Goal: Find specific page/section: Find specific page/section

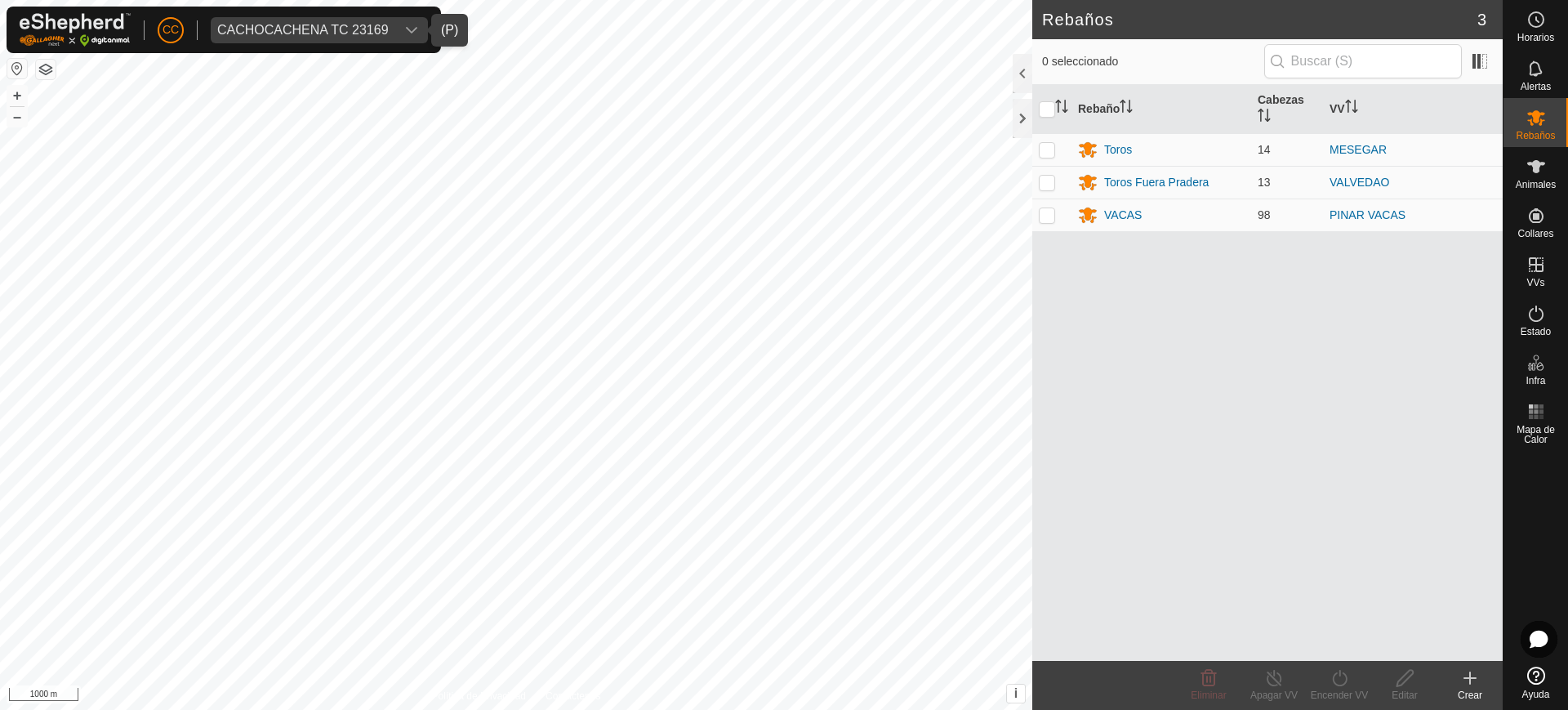
click at [271, 25] on div "CACHOCACHENA TC 23169" at bounding box center [302, 30] width 171 height 13
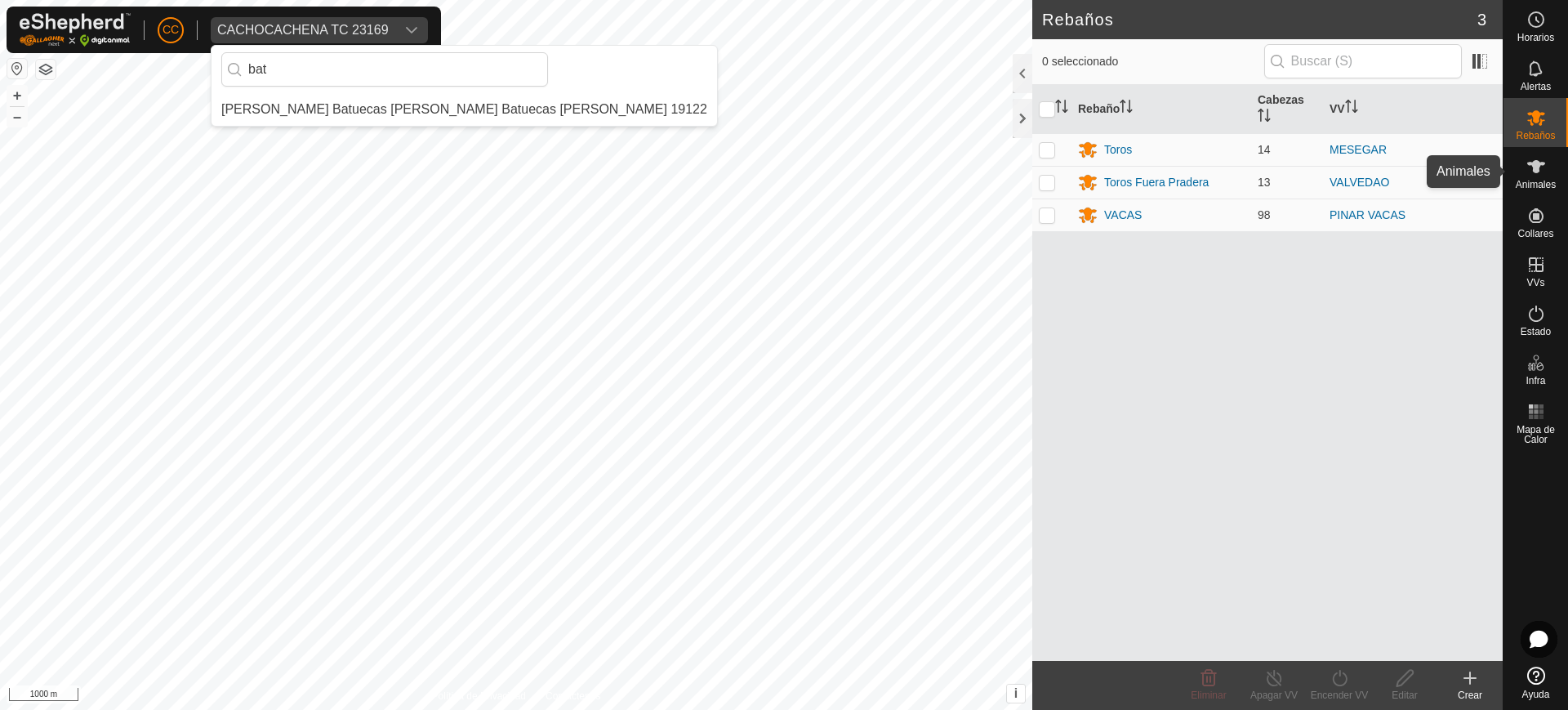
type input "bat"
click at [1528, 167] on icon at bounding box center [1536, 167] width 20 height 20
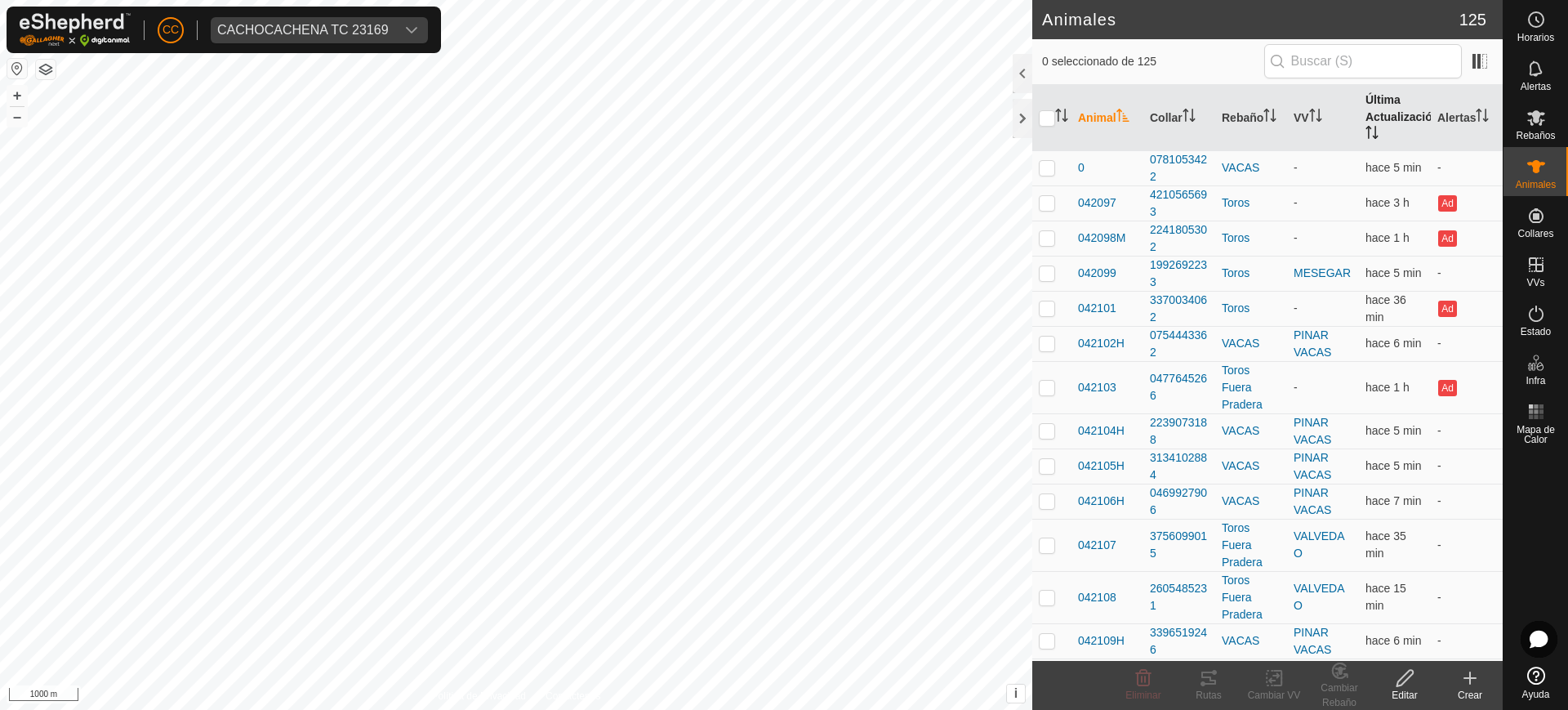
click at [1359, 113] on th "Última Actualización" at bounding box center [1395, 118] width 72 height 66
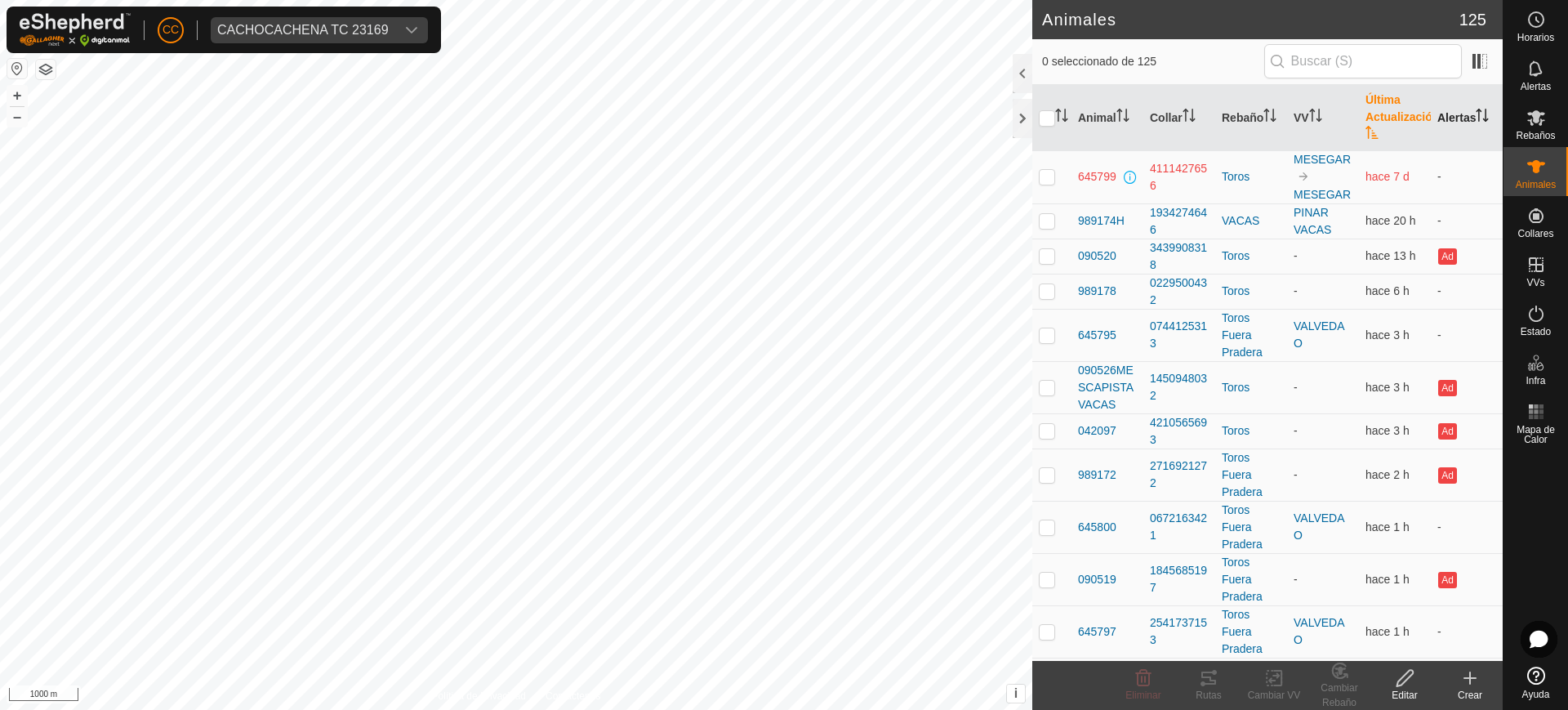
click at [1476, 112] on icon "Activar para ordenar" at bounding box center [1483, 115] width 13 height 13
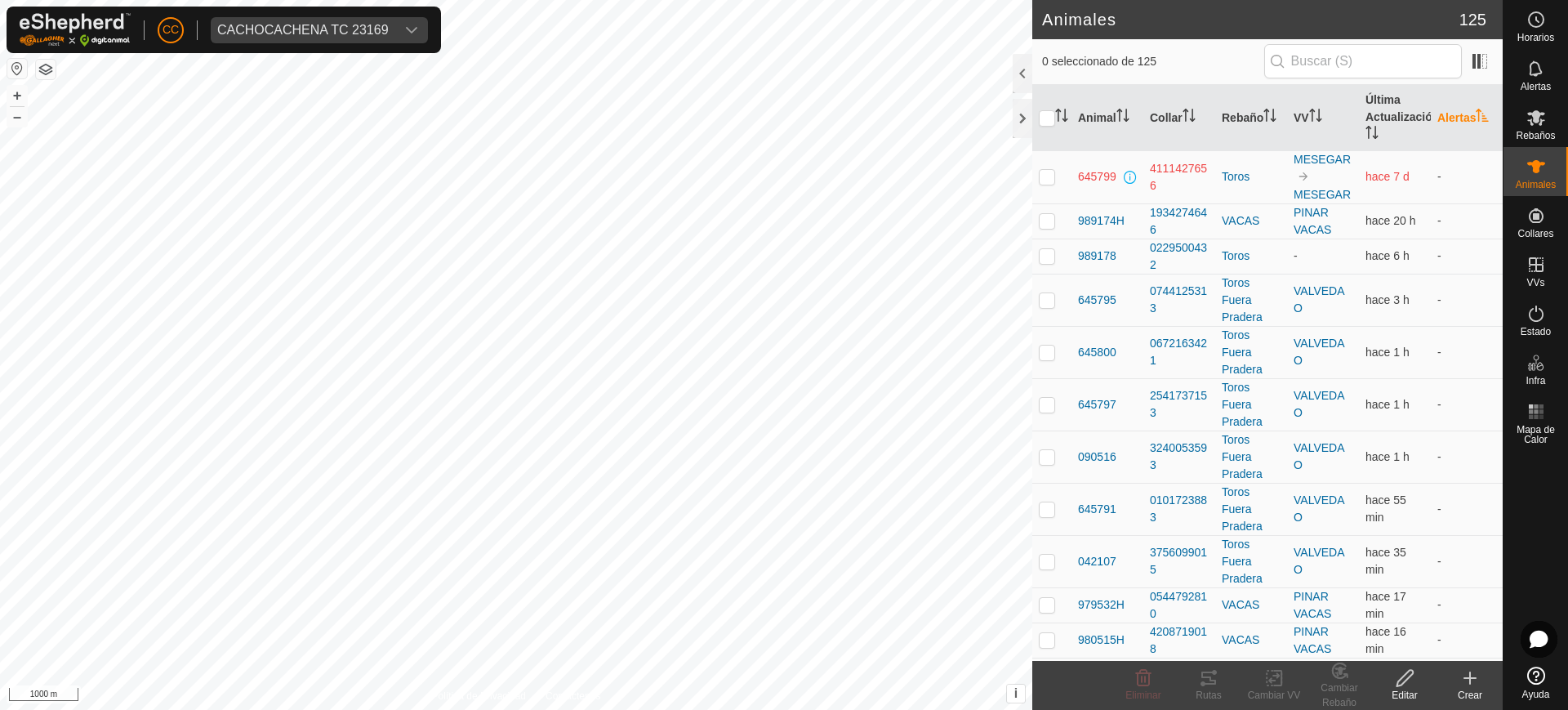
click at [1476, 112] on icon "Activar para ordenar" at bounding box center [1482, 115] width 12 height 13
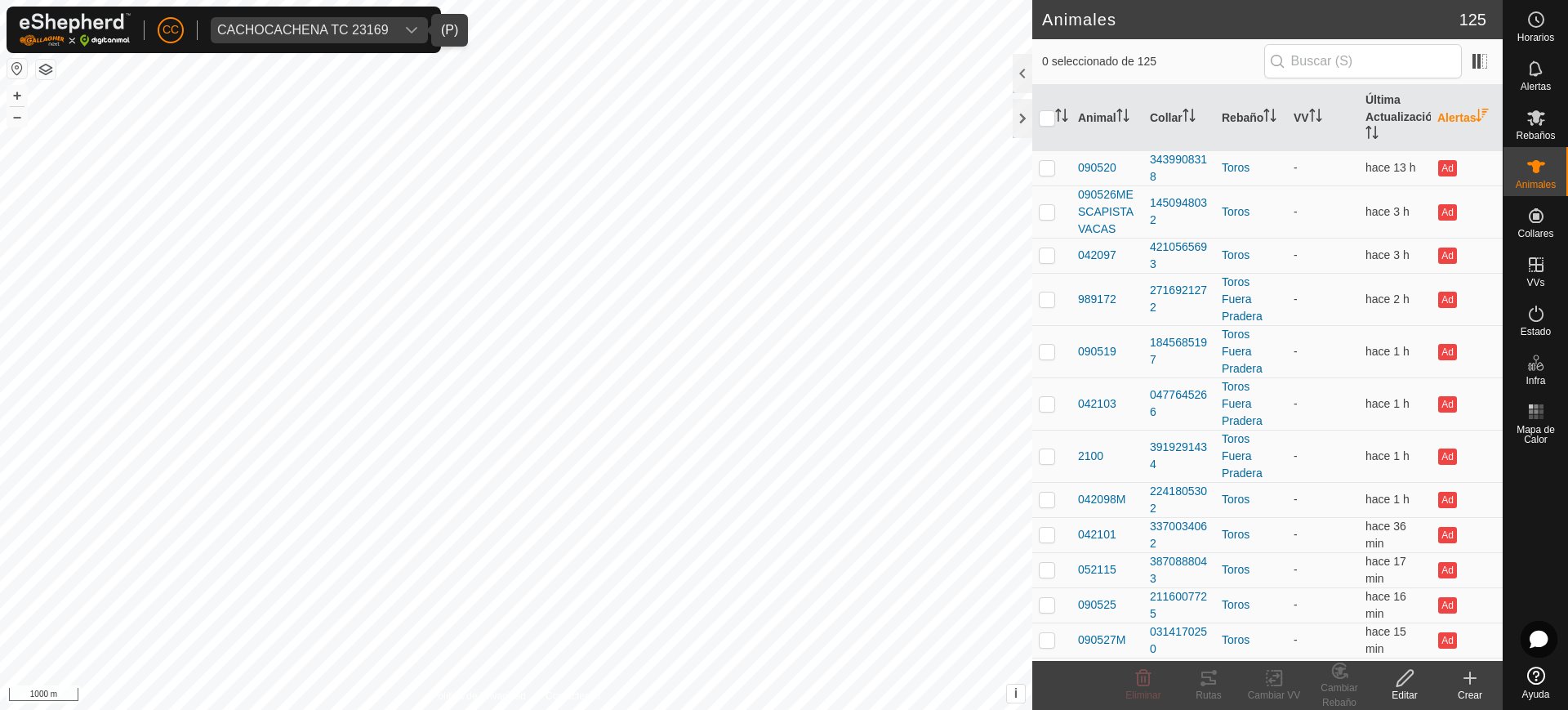
click at [381, 17] on span "CACHOCACHENA TC 23169" at bounding box center [302, 30] width 184 height 26
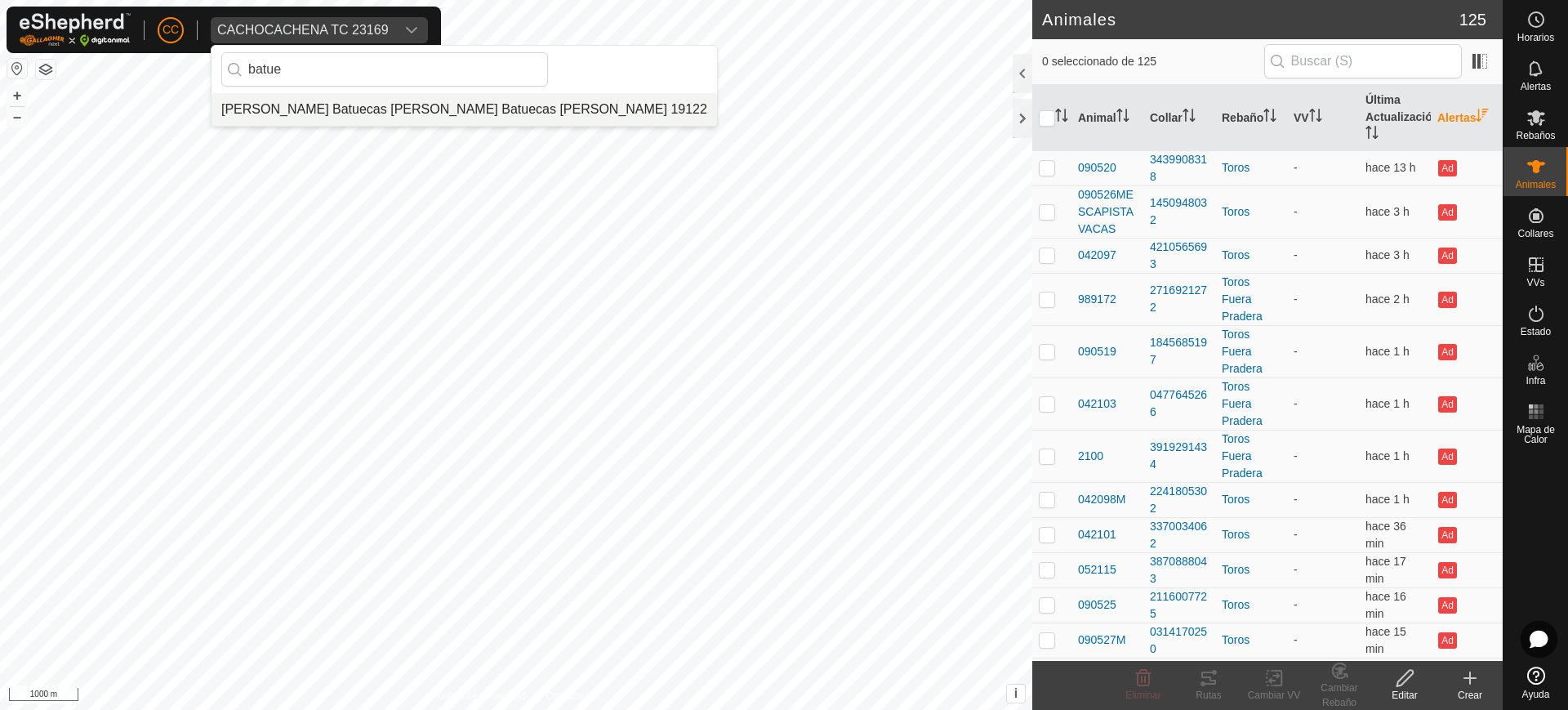
type input "batue"
click at [380, 111] on li "[PERSON_NAME] Batuecas [PERSON_NAME] Batuecas [PERSON_NAME] 19122" at bounding box center [464, 109] width 505 height 33
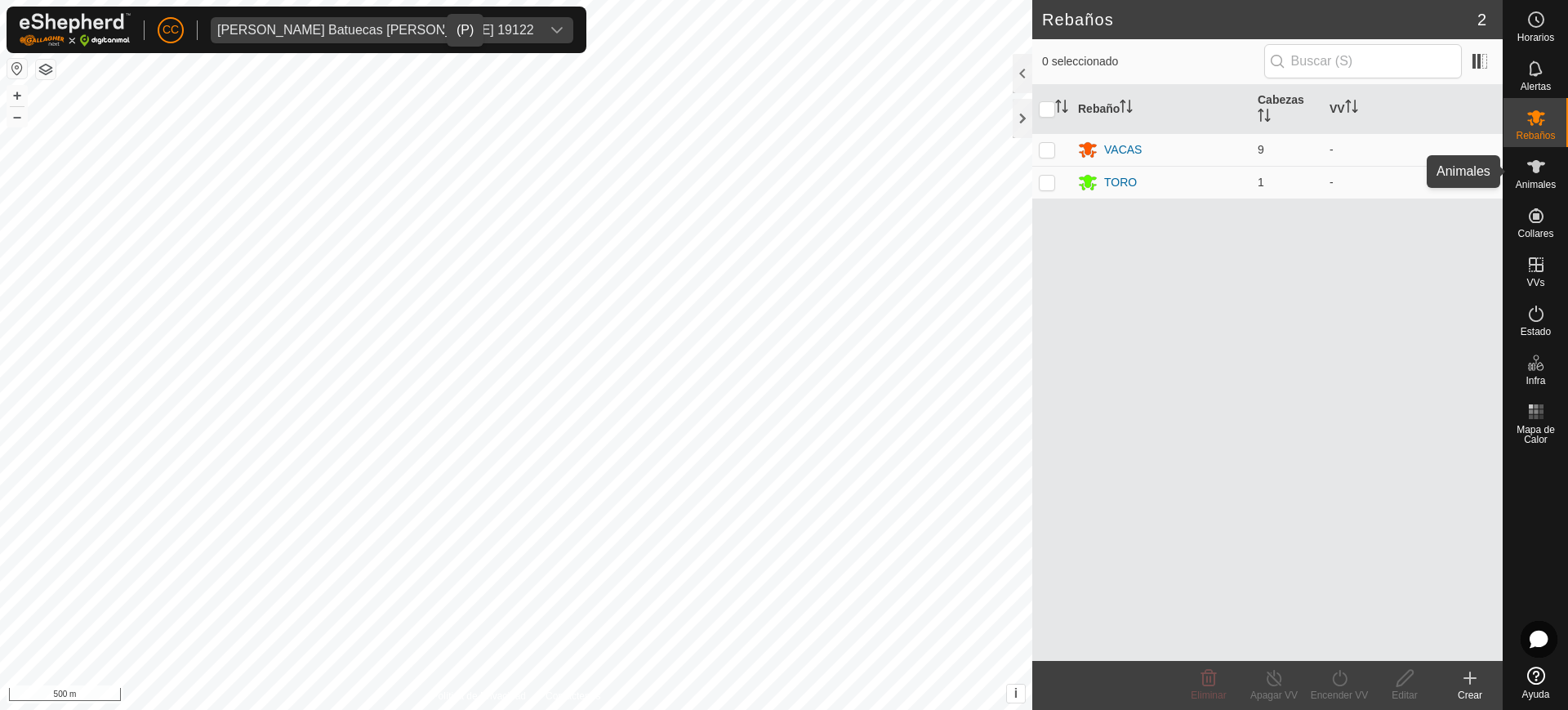
click at [1548, 181] on span "Animales" at bounding box center [1535, 184] width 40 height 9
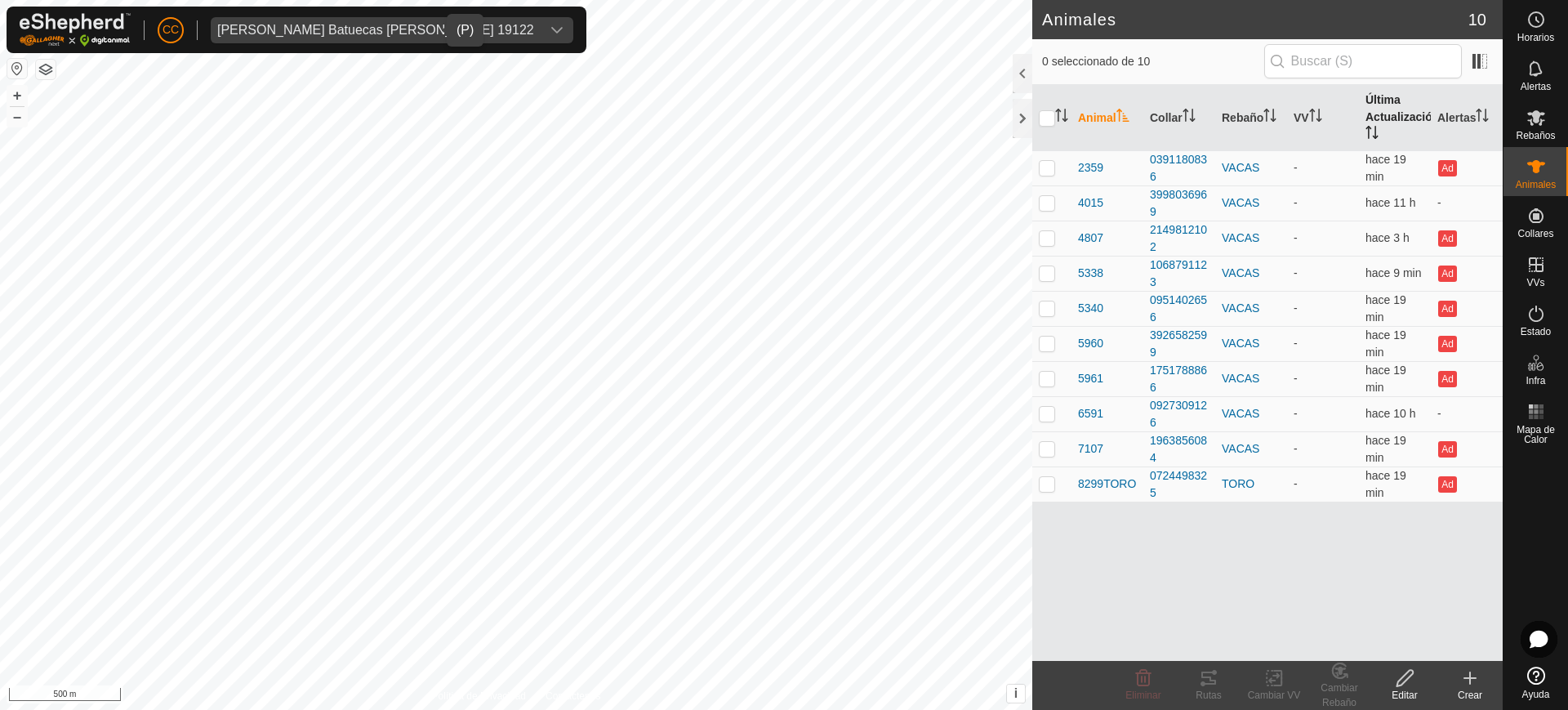
click at [1377, 132] on icon "Activar para ordenar" at bounding box center [1372, 132] width 13 height 13
click at [385, 23] on div "[PERSON_NAME] Batuecas [PERSON_NAME] 19122" at bounding box center [375, 30] width 317 height 13
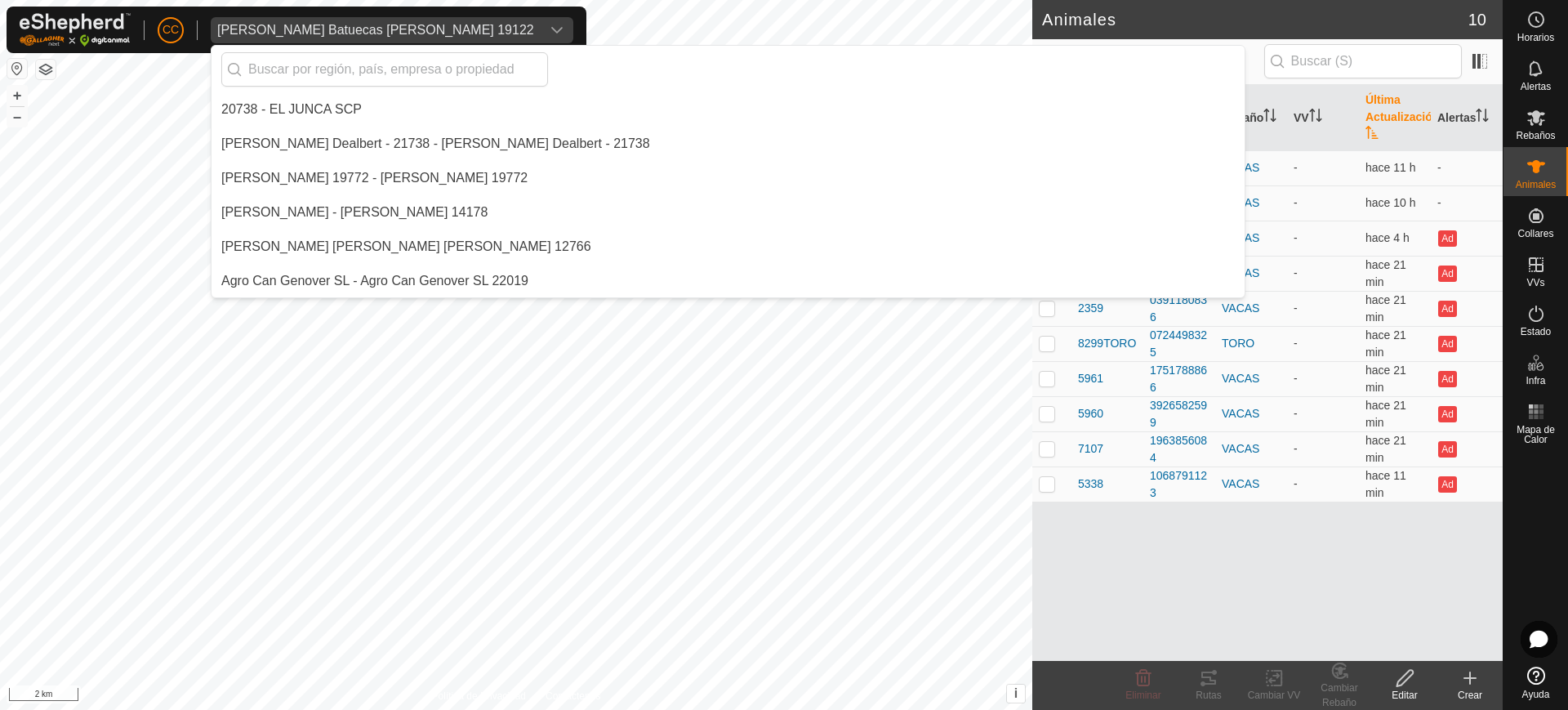
click at [385, 23] on div "[PERSON_NAME] Batuecas [PERSON_NAME] 19122" at bounding box center [375, 30] width 317 height 13
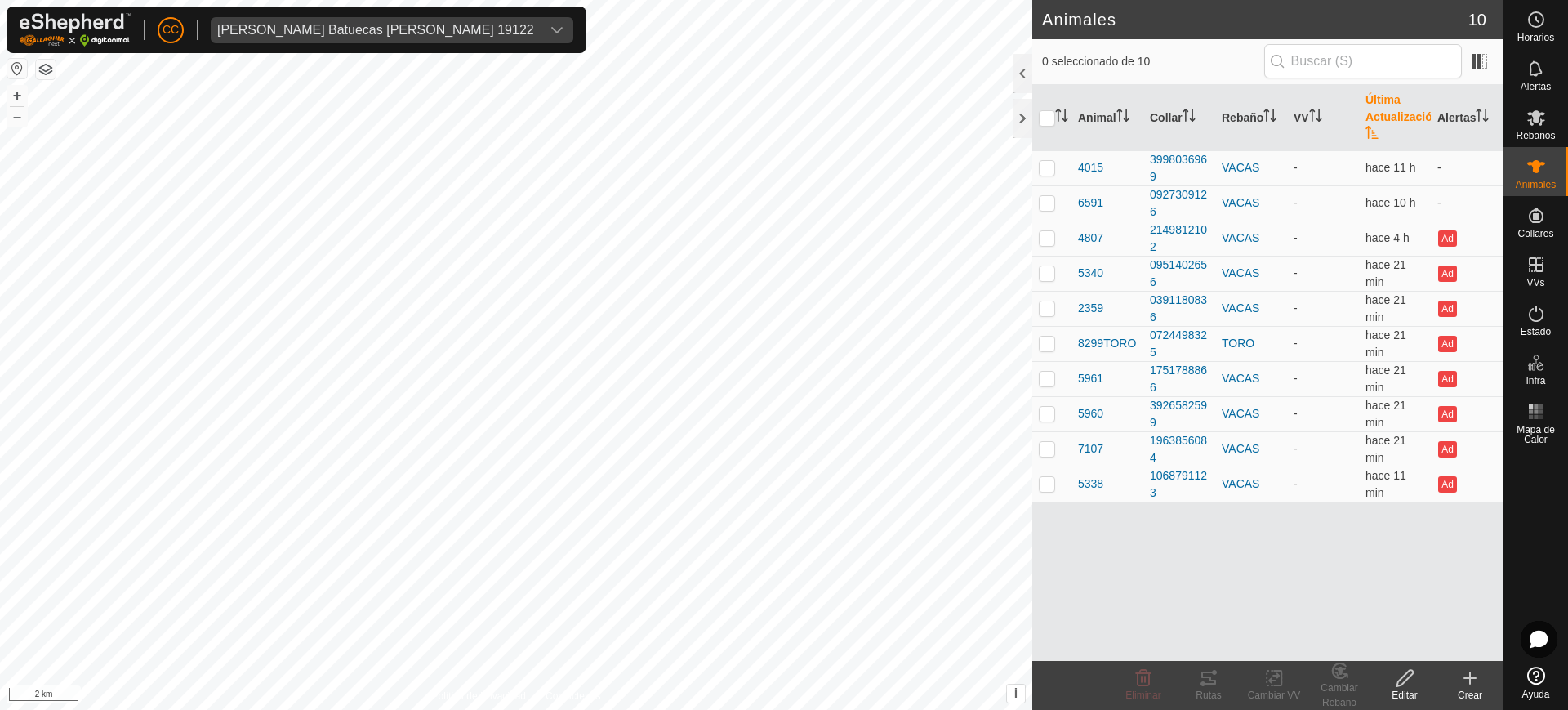
scroll to position [2916, 0]
click at [333, 41] on span "[PERSON_NAME] Batuecas [PERSON_NAME] 19122" at bounding box center [375, 30] width 330 height 26
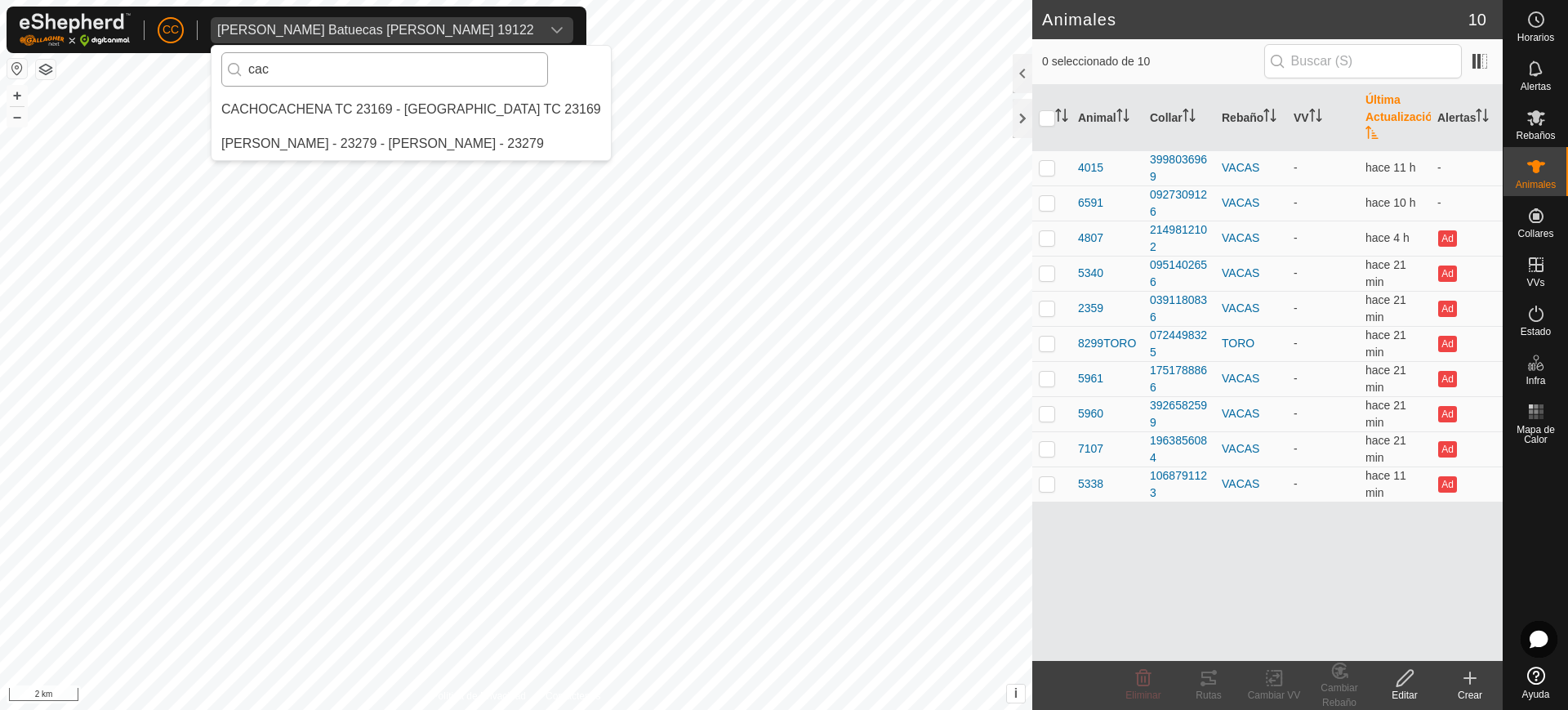
scroll to position [0, 0]
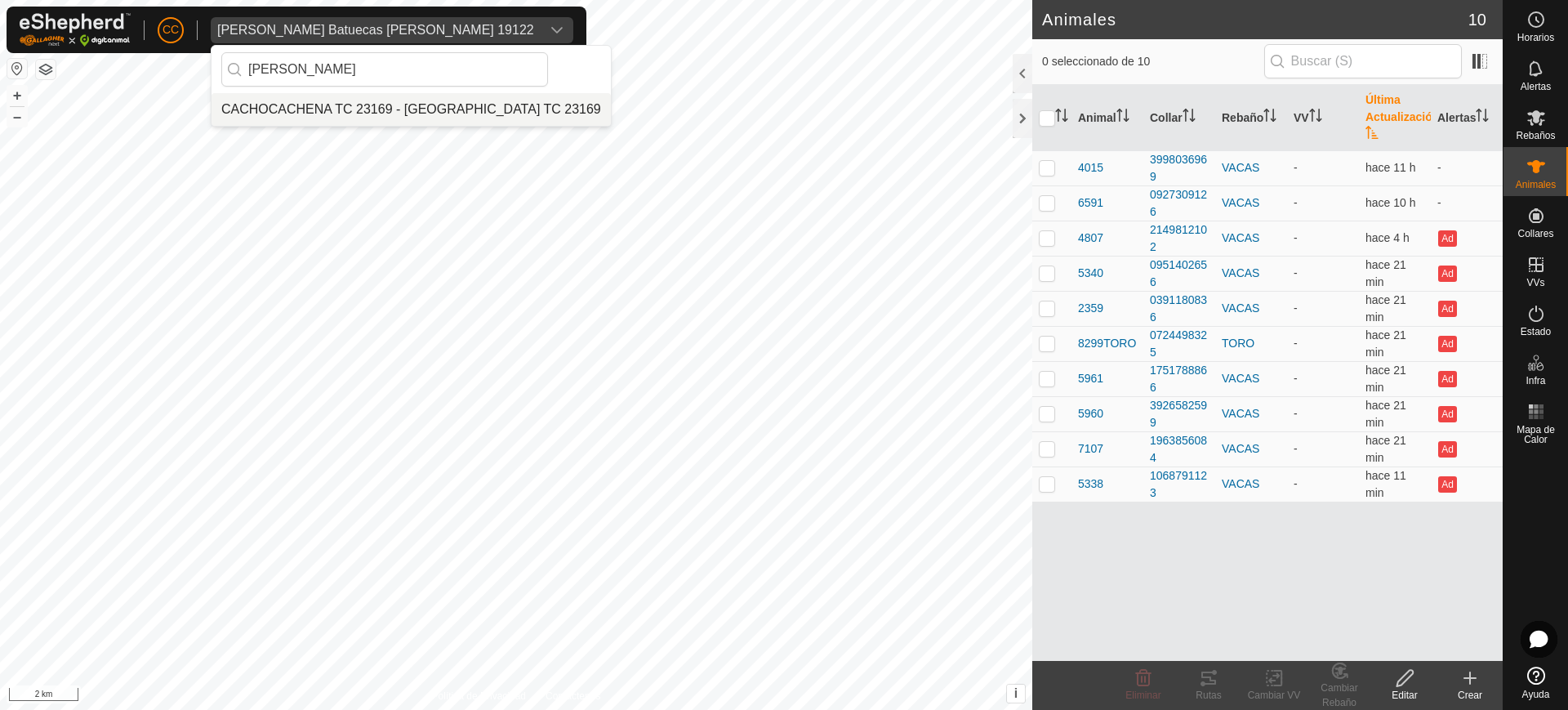
type input "[PERSON_NAME]"
click at [370, 113] on li "CACHOCACHENA TC 23169 - [GEOGRAPHIC_DATA] TC 23169" at bounding box center [411, 109] width 399 height 33
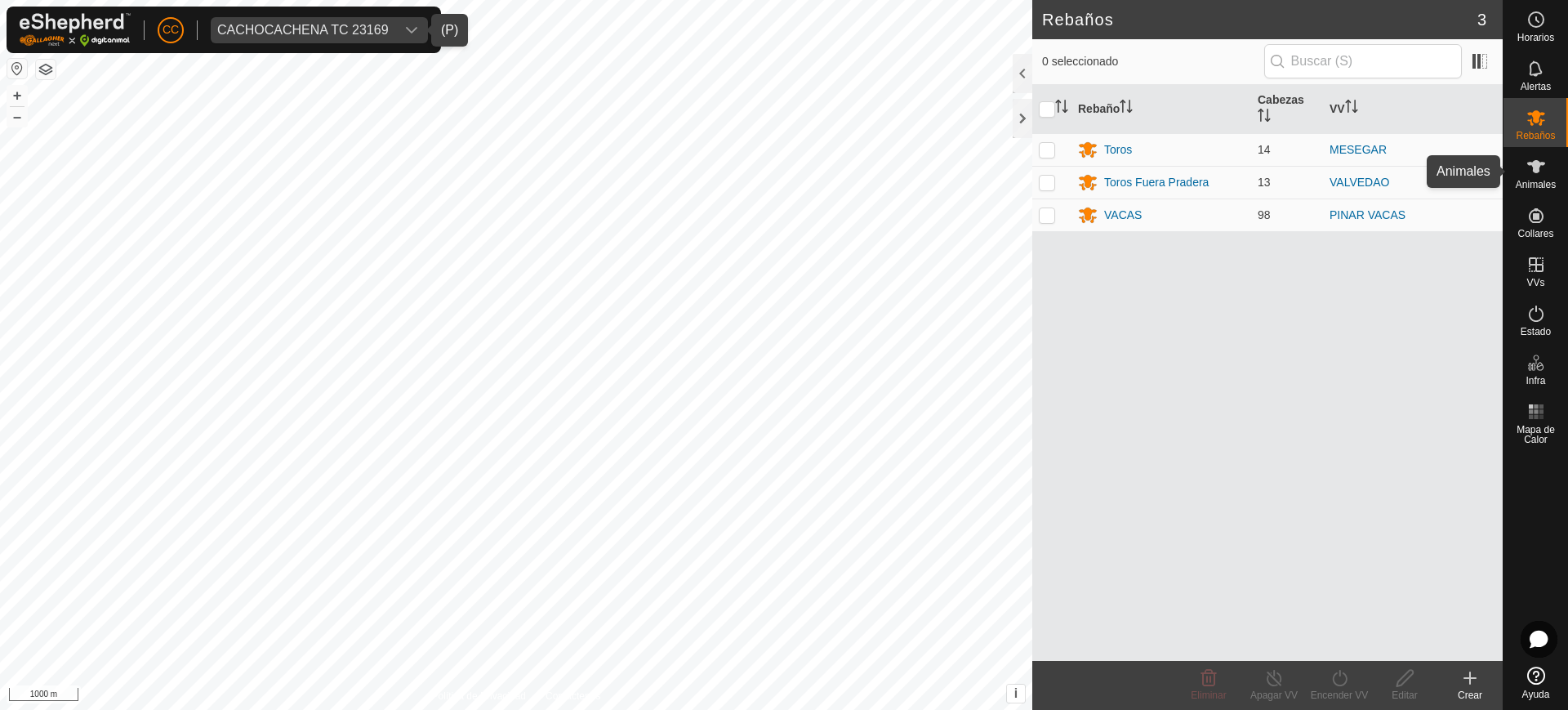
click at [1558, 172] on div "Animales" at bounding box center [1535, 171] width 65 height 49
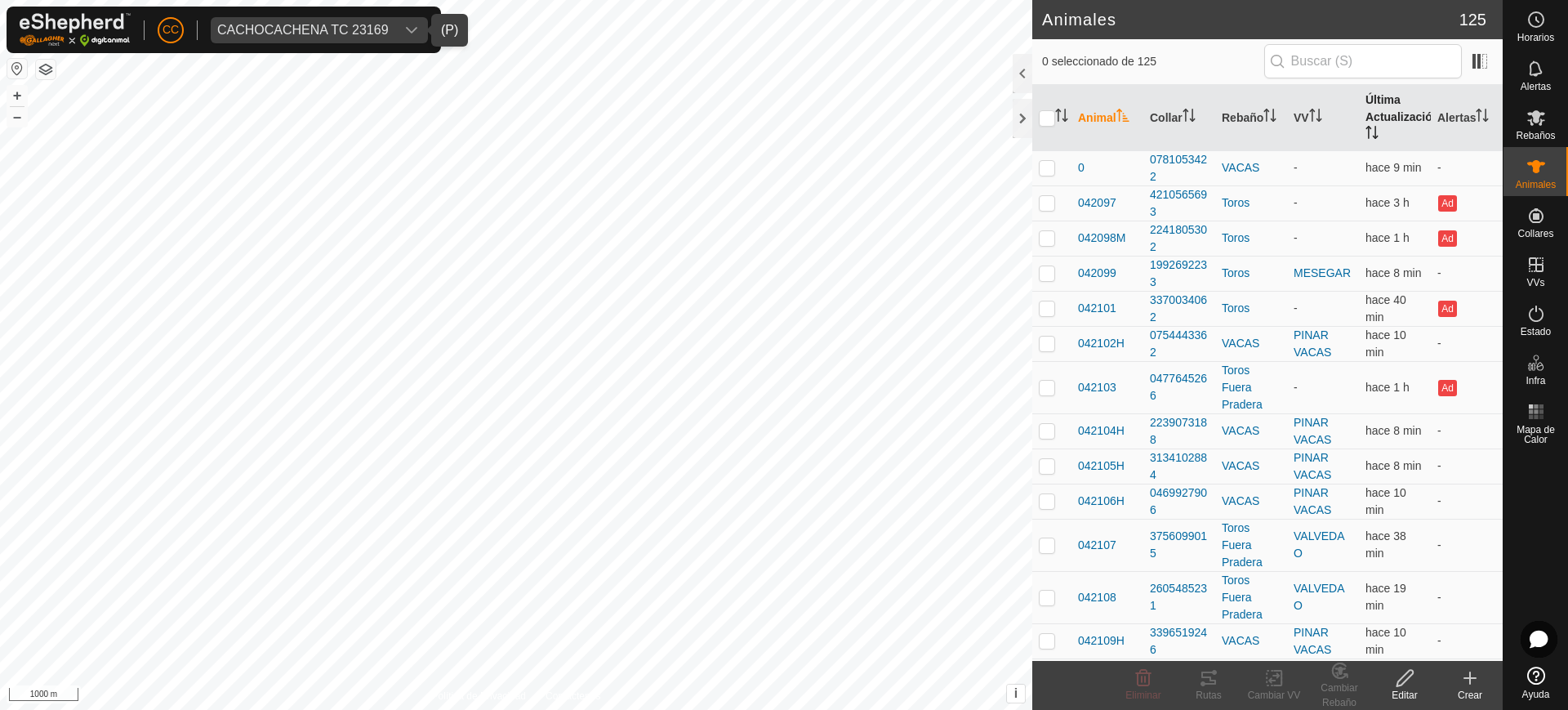
click at [1377, 142] on th "Última Actualización" at bounding box center [1395, 118] width 72 height 66
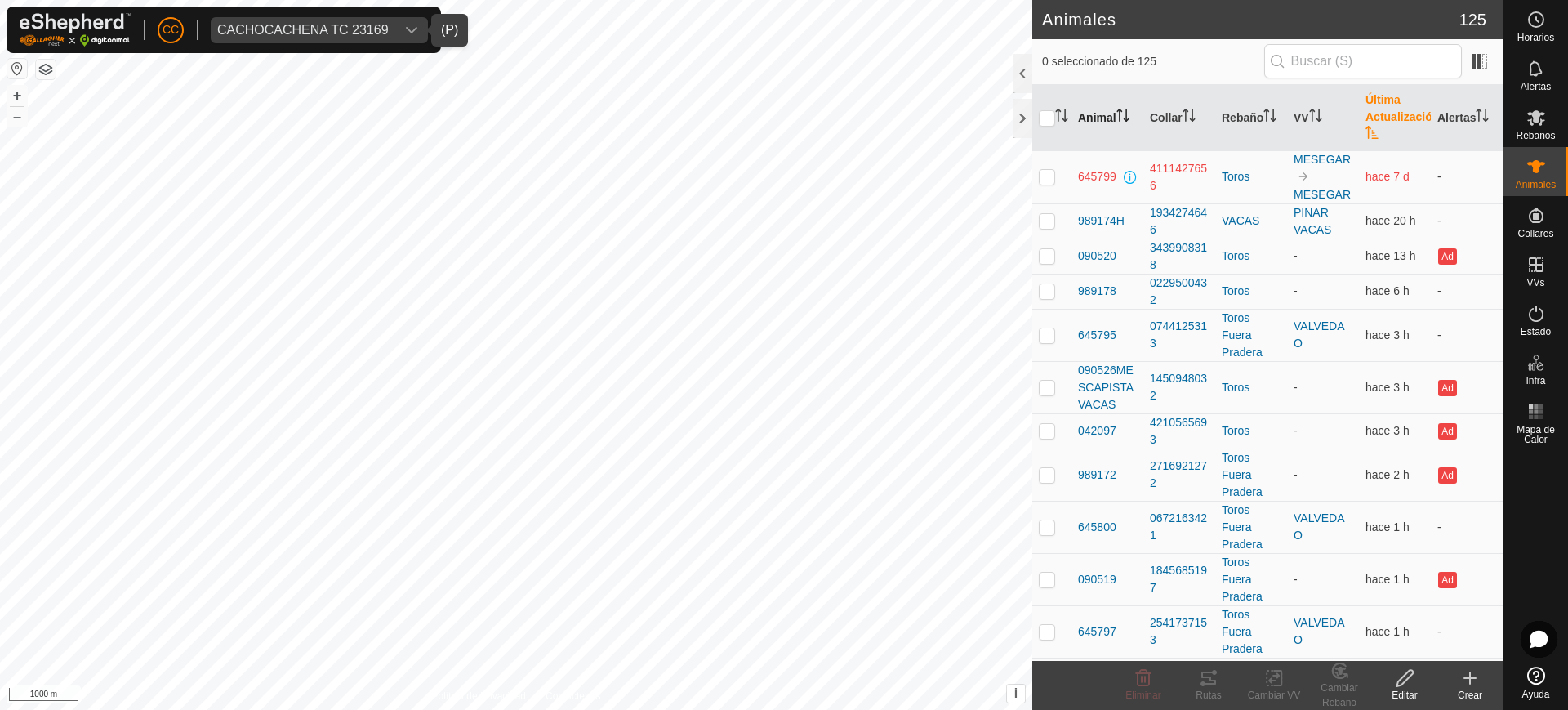
click at [1127, 119] on icon "Activar para ordenar" at bounding box center [1125, 120] width 6 height 3
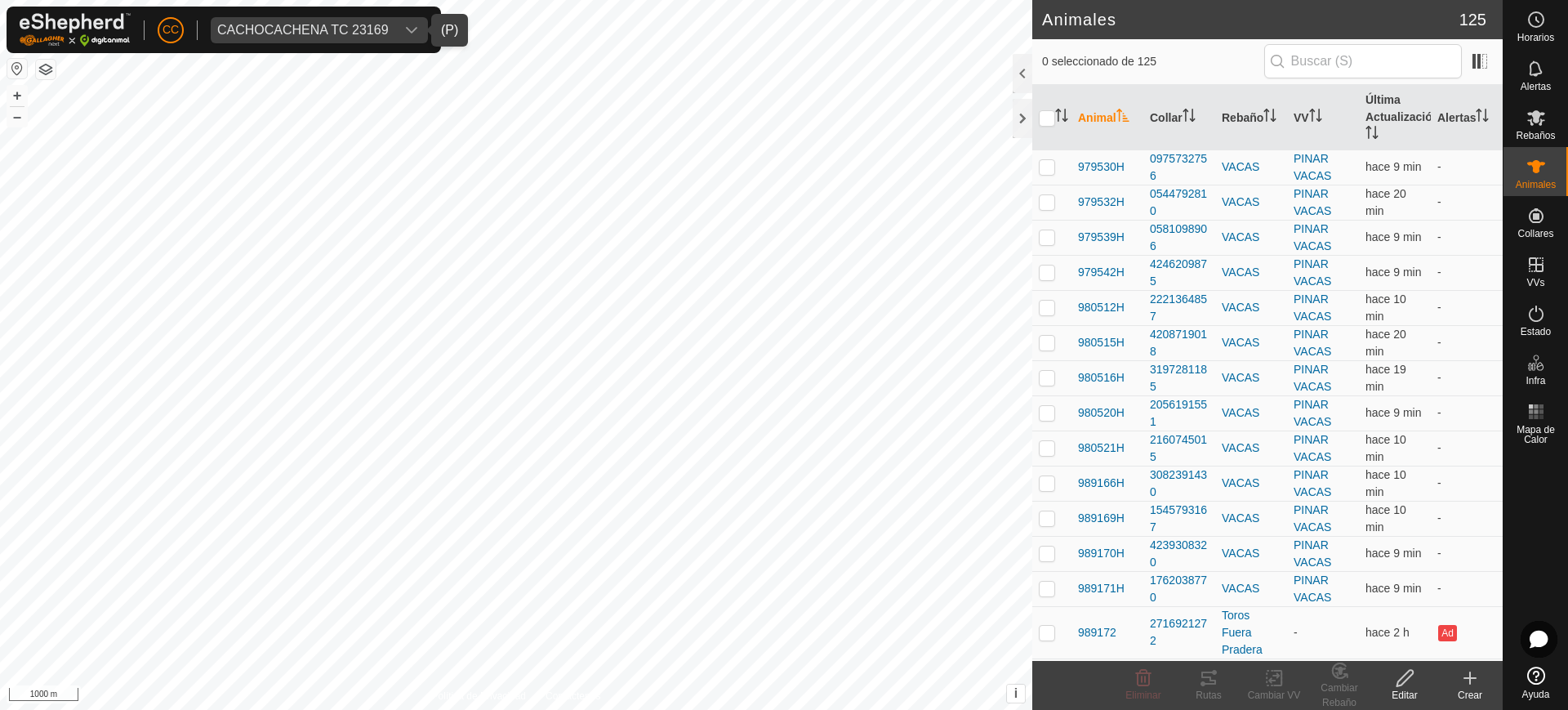
scroll to position [4155, 0]
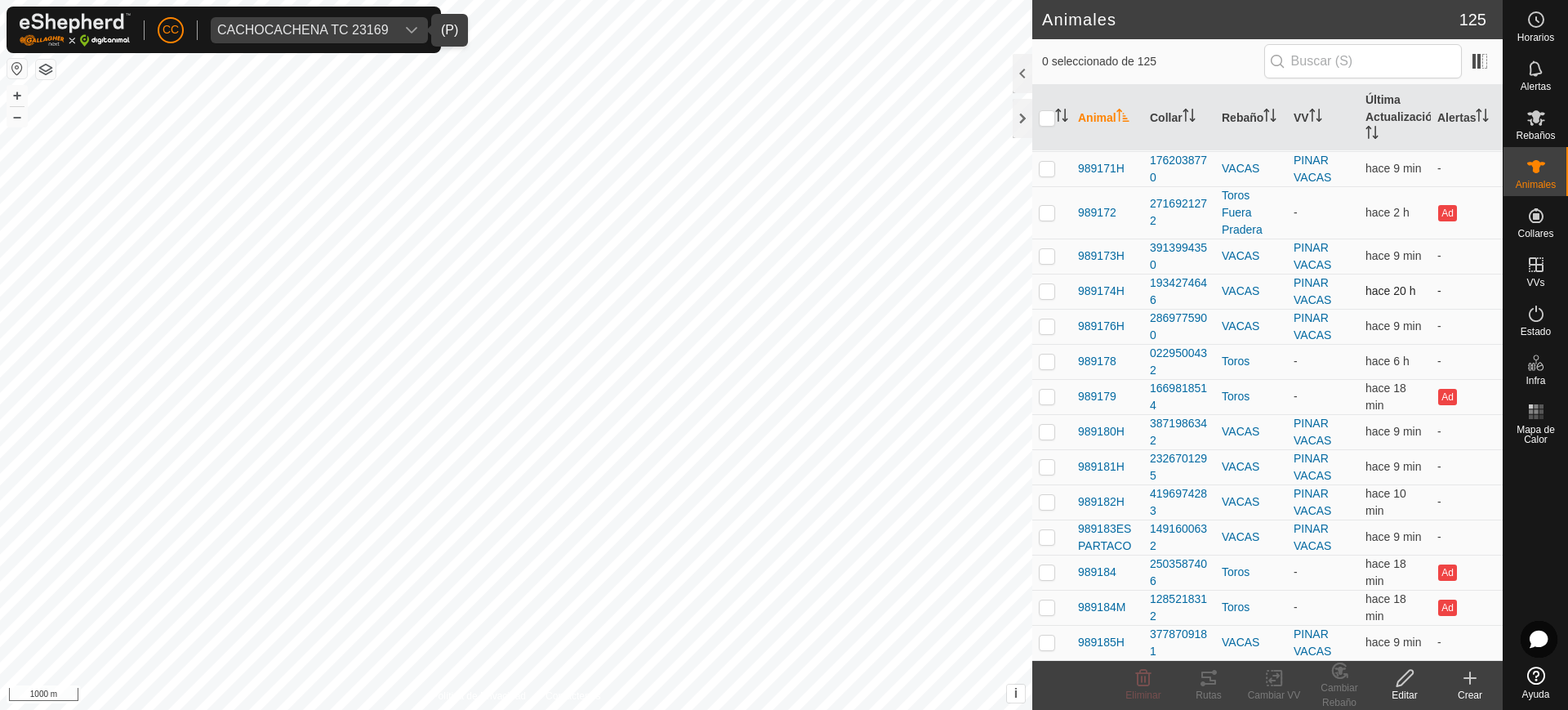
click at [1041, 289] on p-checkbox at bounding box center [1046, 291] width 16 height 13
checkbox input "true"
drag, startPoint x: 1161, startPoint y: 300, endPoint x: 1143, endPoint y: 286, distance: 22.8
click at [1143, 286] on td "1934274646" at bounding box center [1179, 291] width 72 height 36
copy div "1934274646"
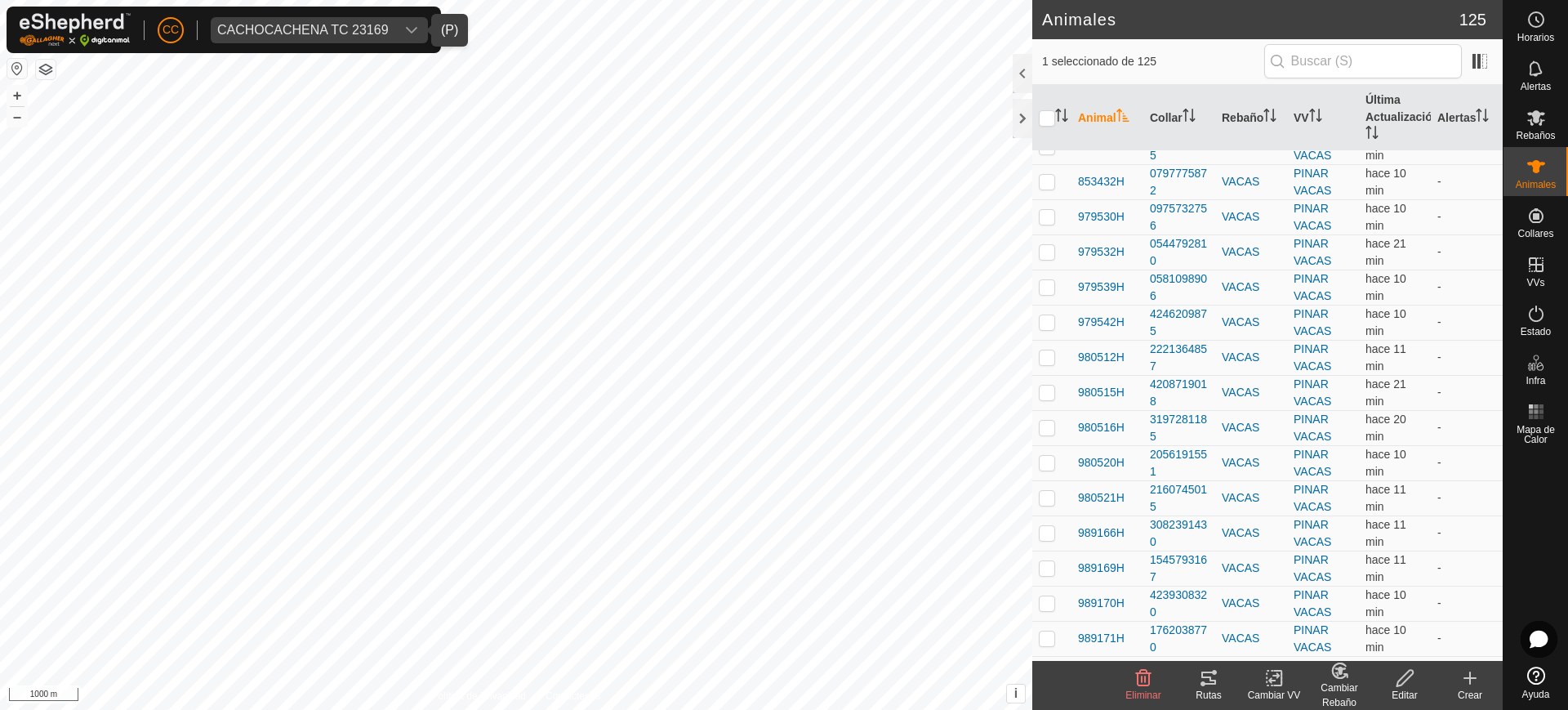
scroll to position [3668, 0]
click at [1045, 294] on p-checkbox at bounding box center [1046, 287] width 16 height 13
click at [1046, 294] on p-checkbox at bounding box center [1046, 287] width 16 height 13
checkbox input "false"
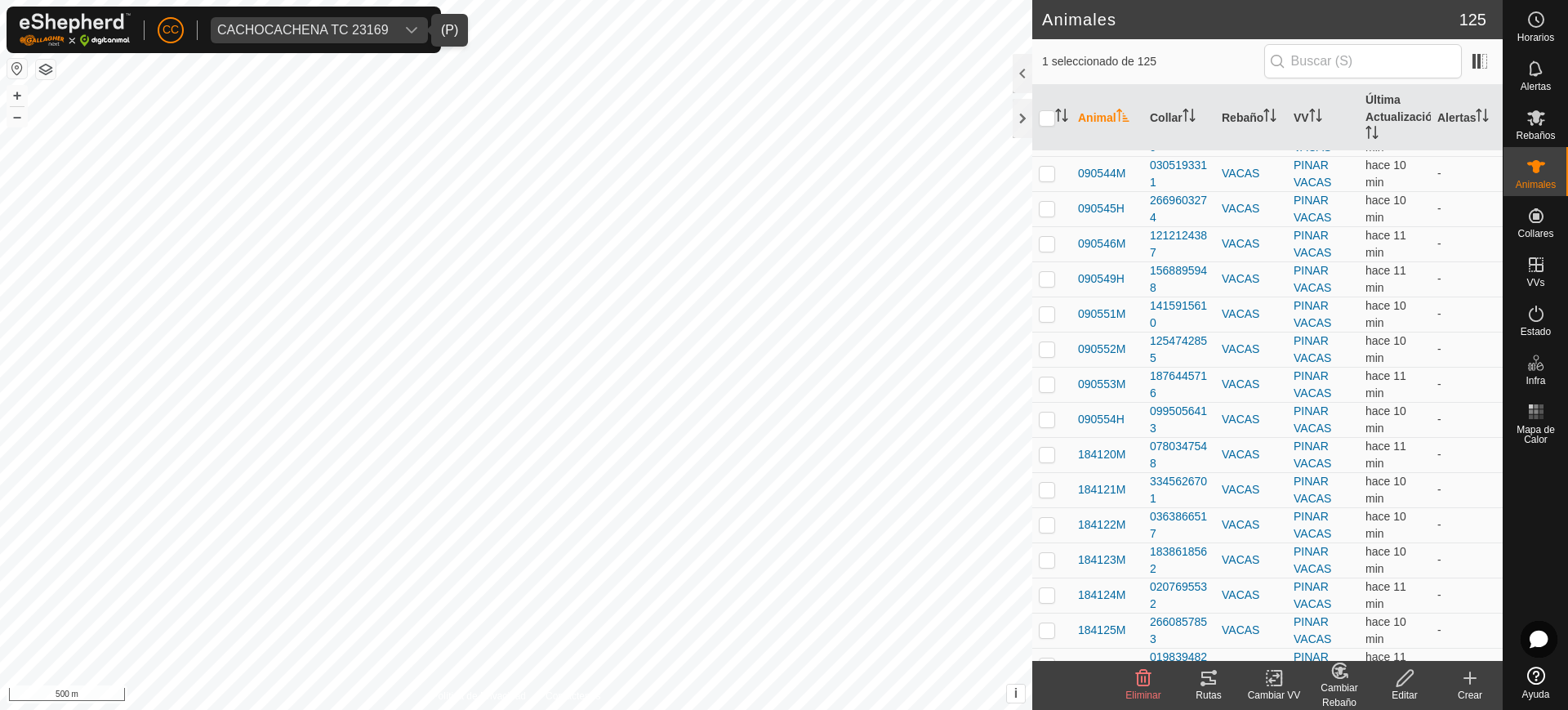
scroll to position [2030, 0]
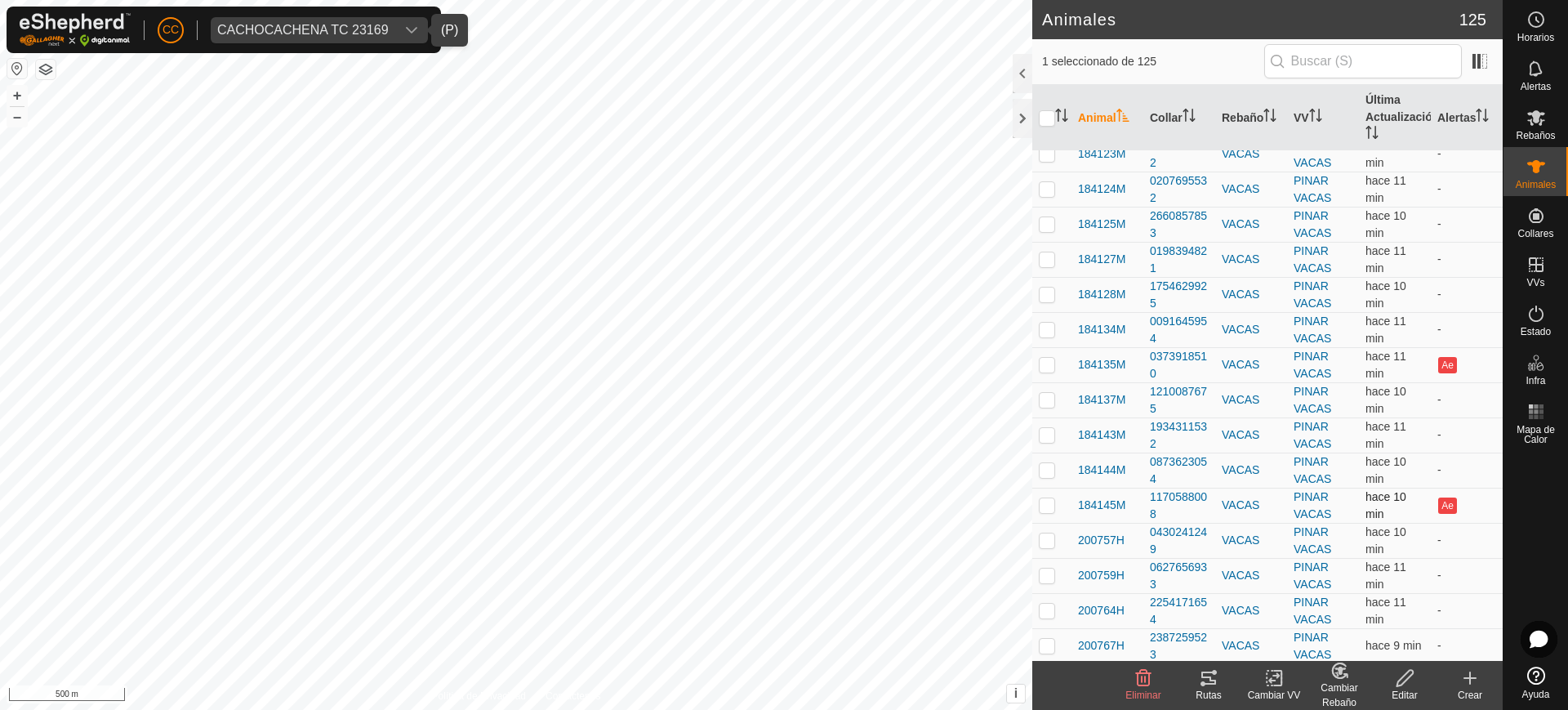
click at [1047, 506] on p-checkbox at bounding box center [1046, 505] width 16 height 13
checkbox input "true"
click at [1048, 358] on p-checkbox at bounding box center [1046, 364] width 16 height 13
checkbox input "true"
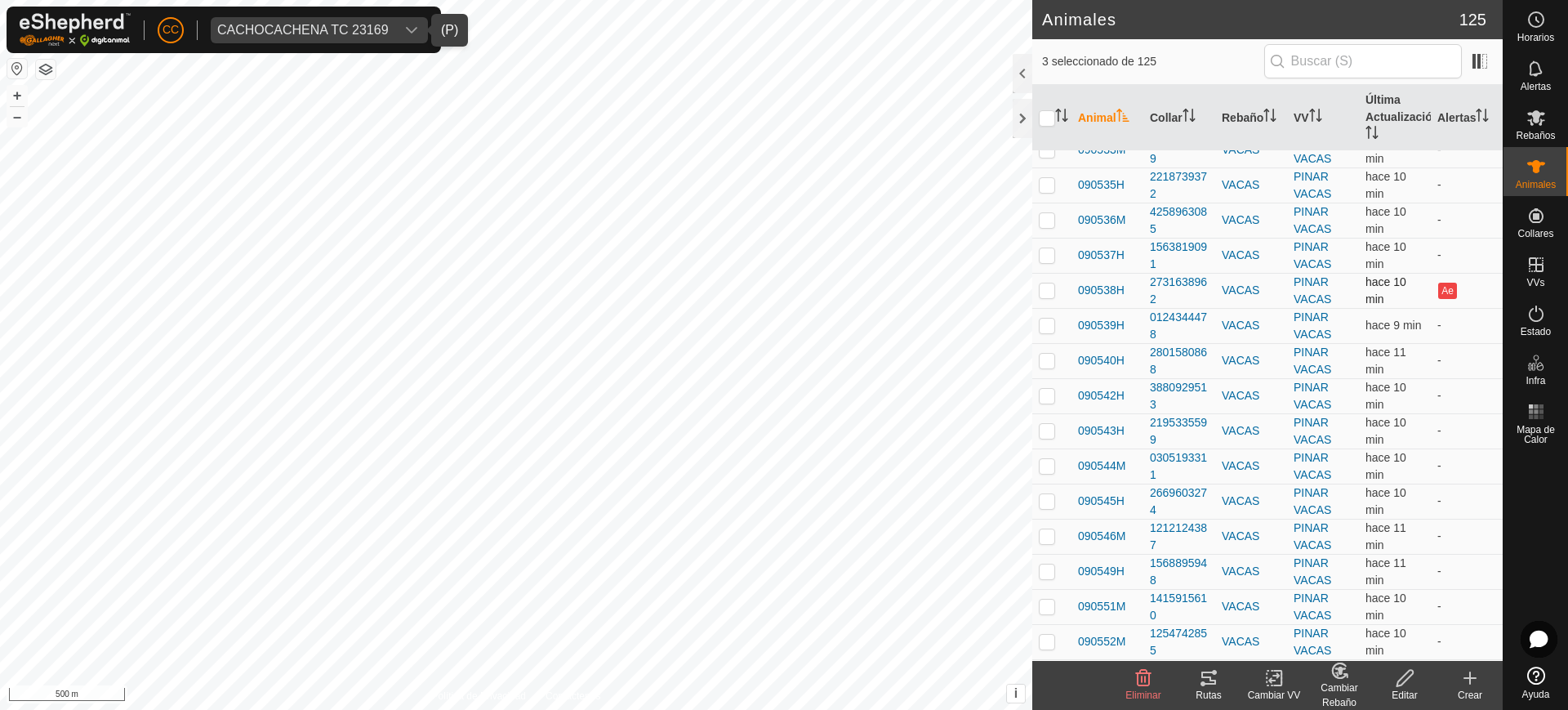
click at [1050, 291] on p-checkbox at bounding box center [1046, 290] width 16 height 13
checkbox input "true"
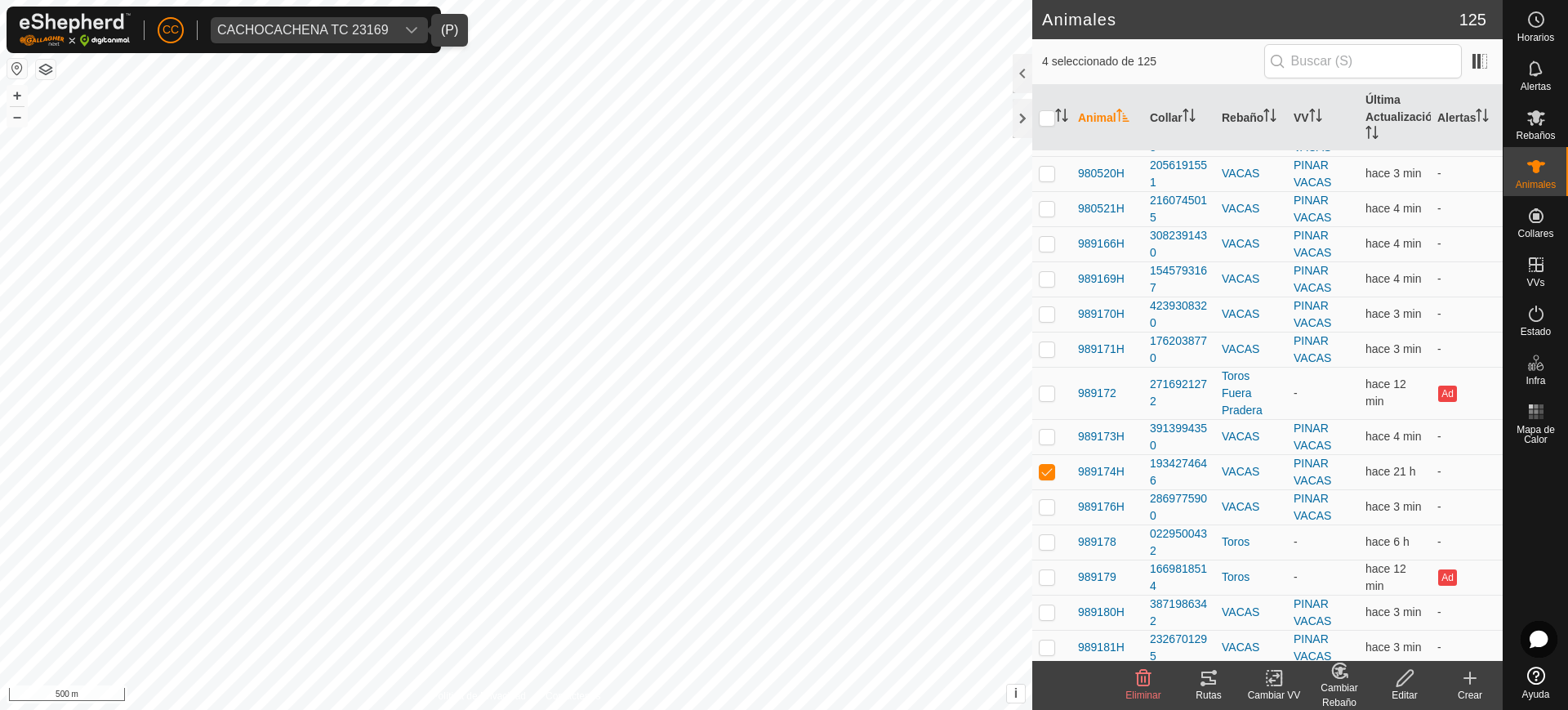
scroll to position [4155, 0]
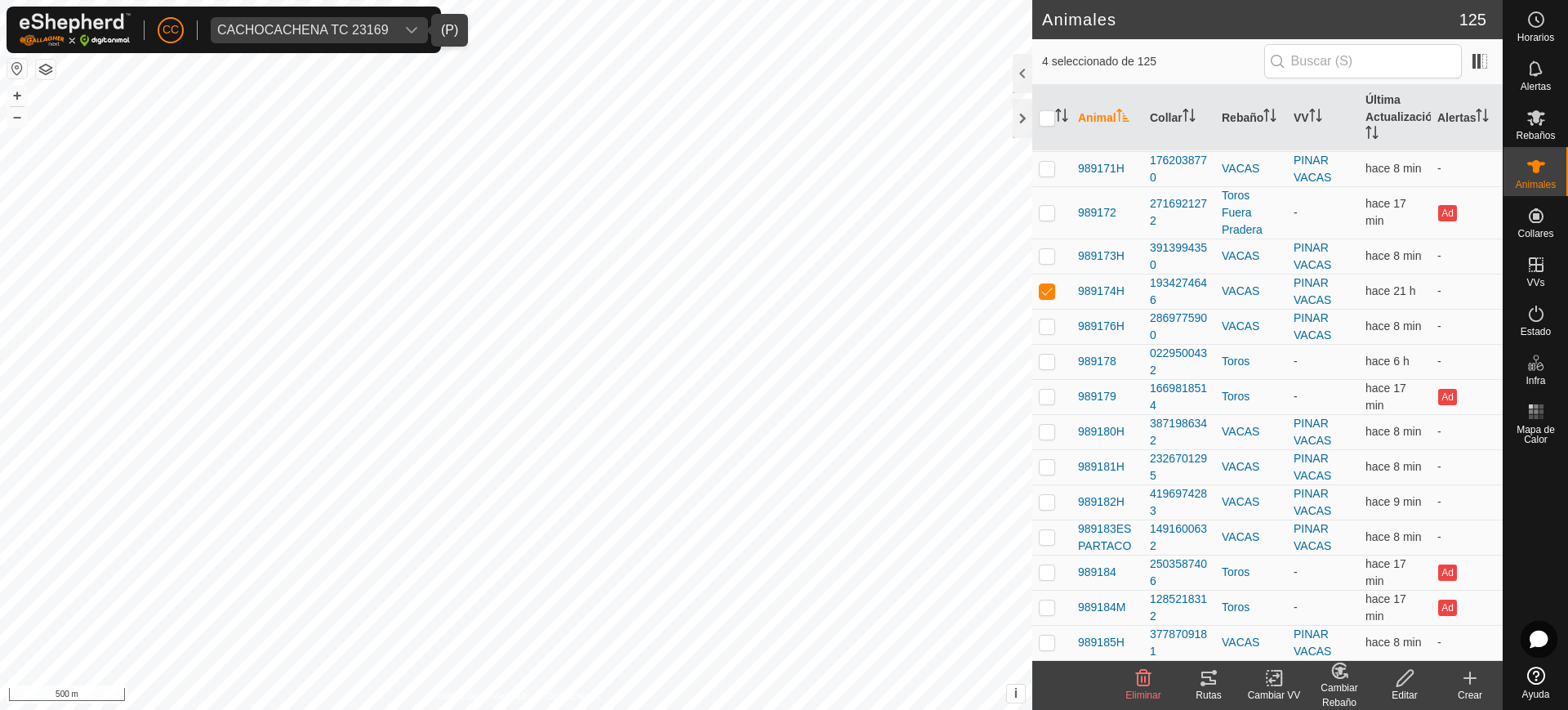
click at [269, 29] on div "CACHOCACHENA TC 23169" at bounding box center [302, 30] width 171 height 13
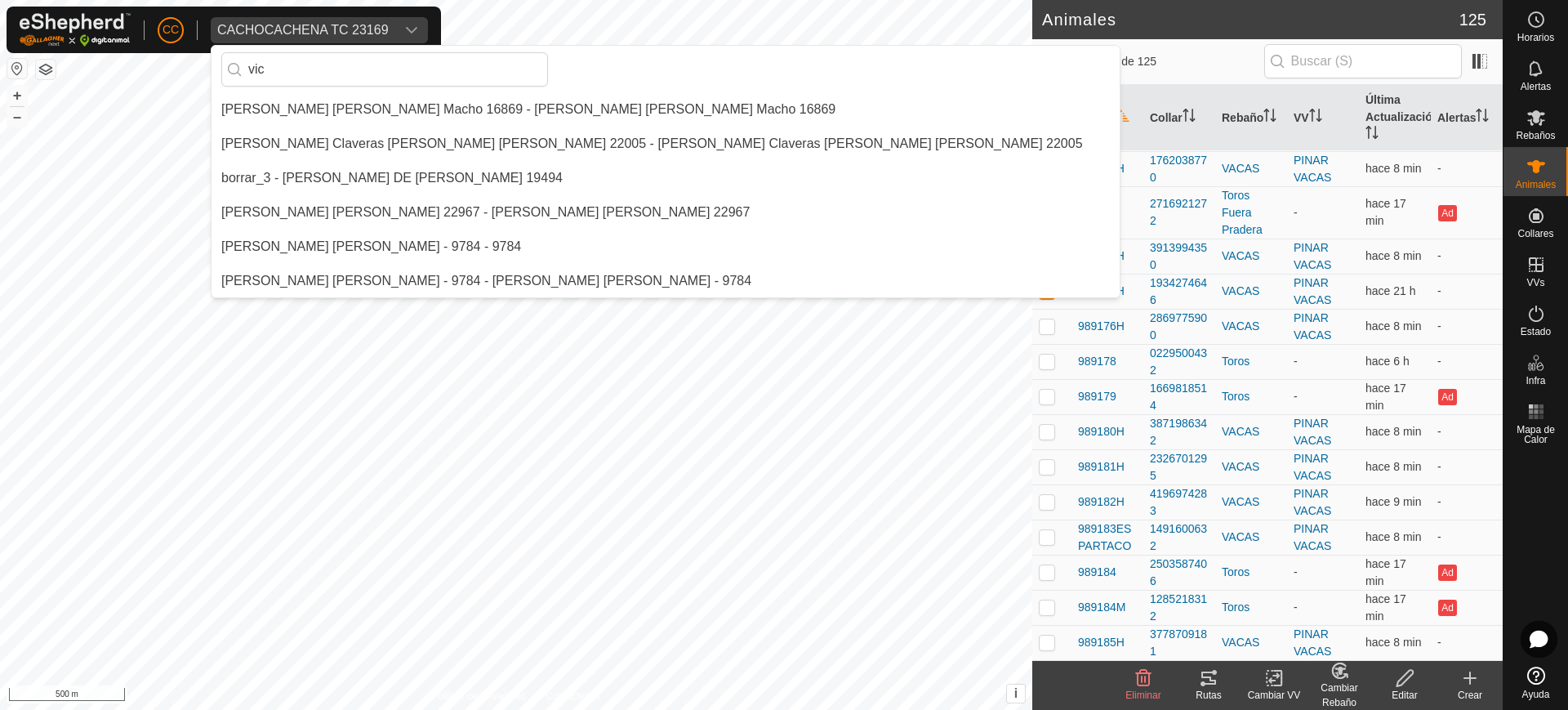
scroll to position [0, 0]
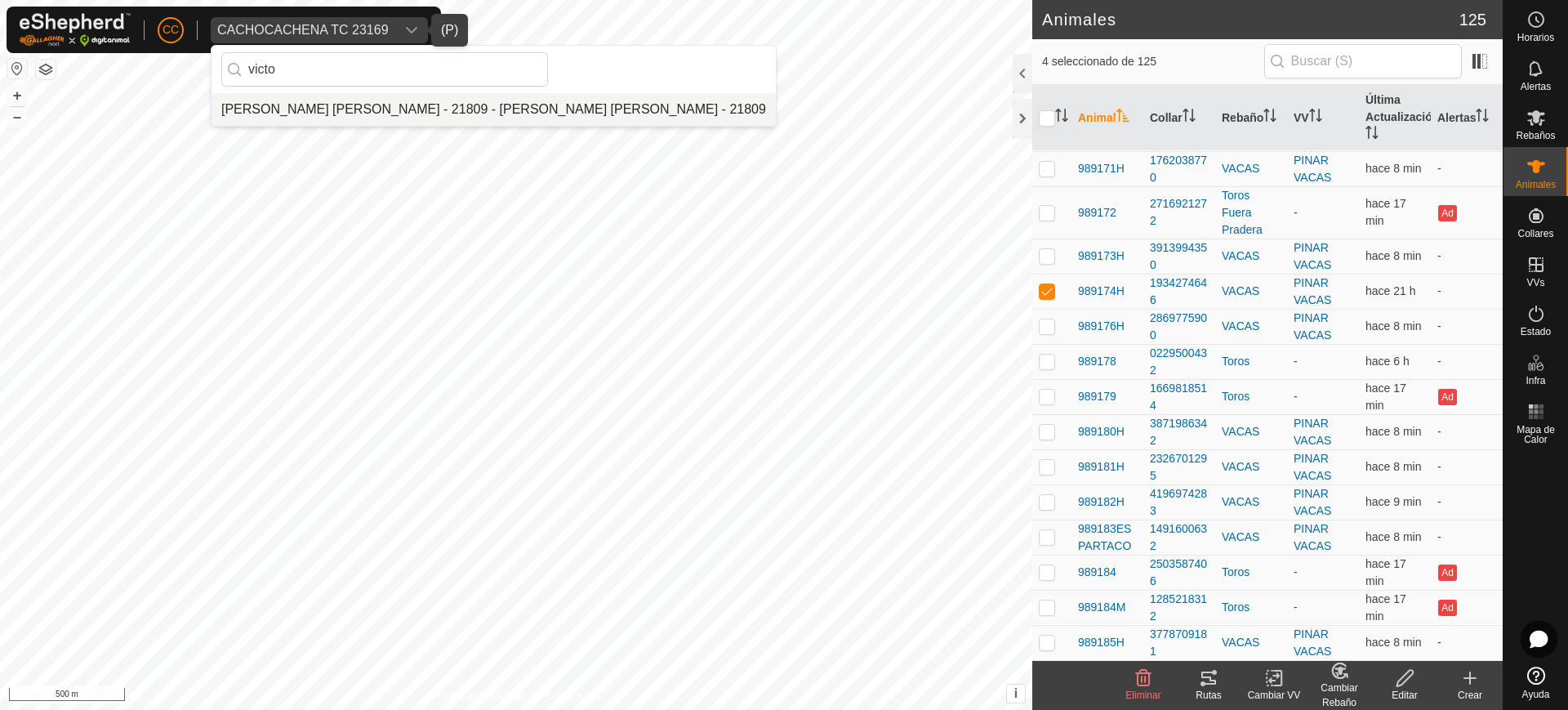
type input "victo"
click at [472, 104] on li "[PERSON_NAME] [PERSON_NAME] - 21809 - [PERSON_NAME] [PERSON_NAME] - 21809" at bounding box center [493, 109] width 564 height 33
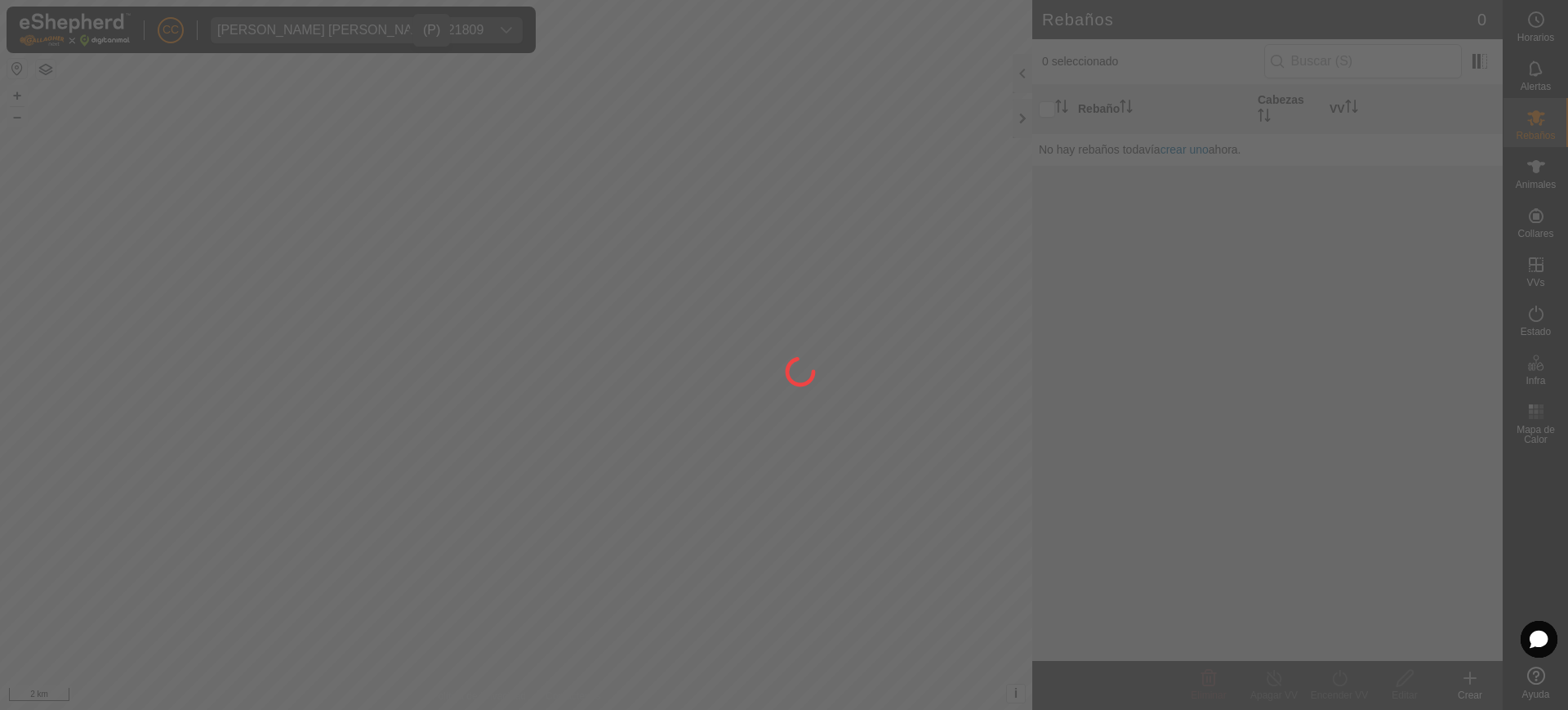
click at [1546, 239] on div at bounding box center [784, 355] width 1568 height 710
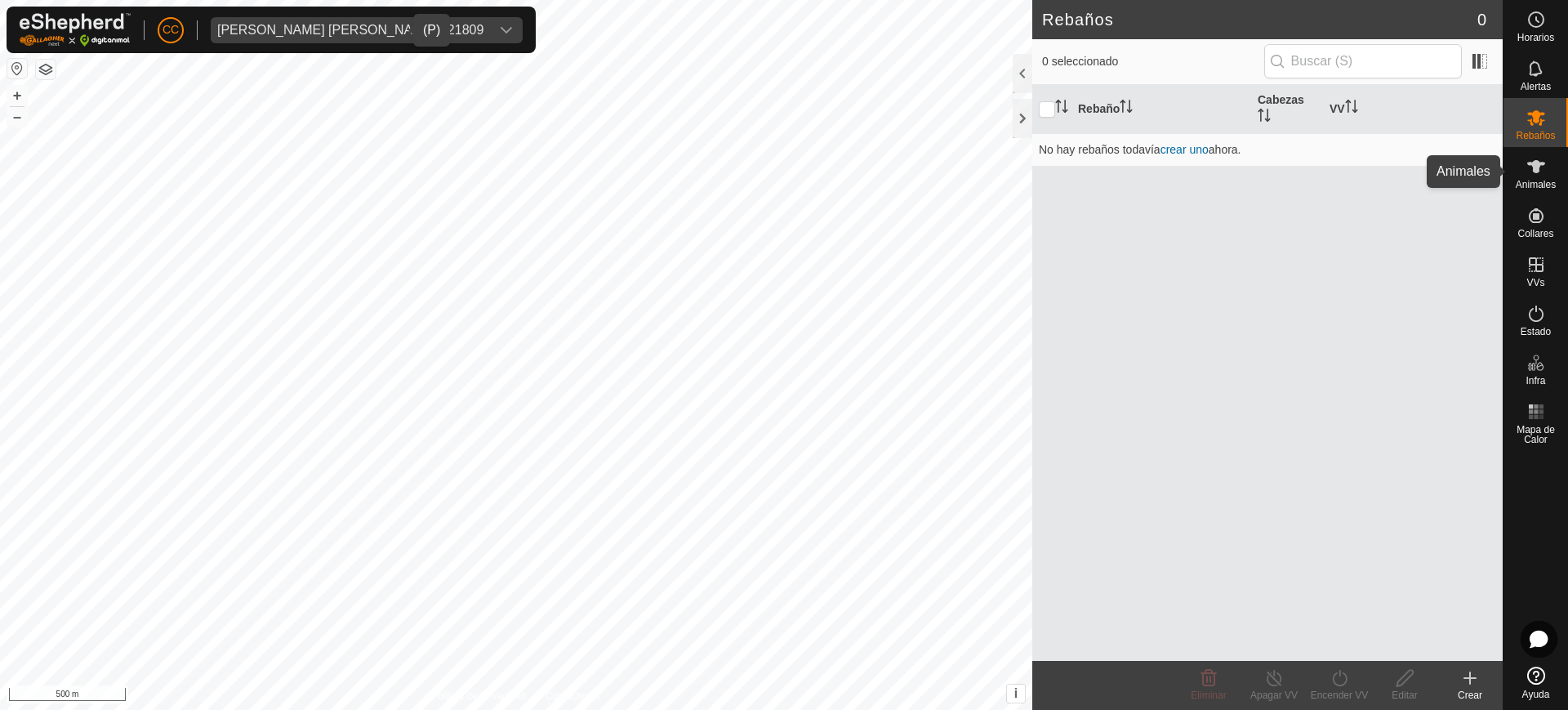
click at [1538, 181] on span "Animales" at bounding box center [1535, 184] width 40 height 9
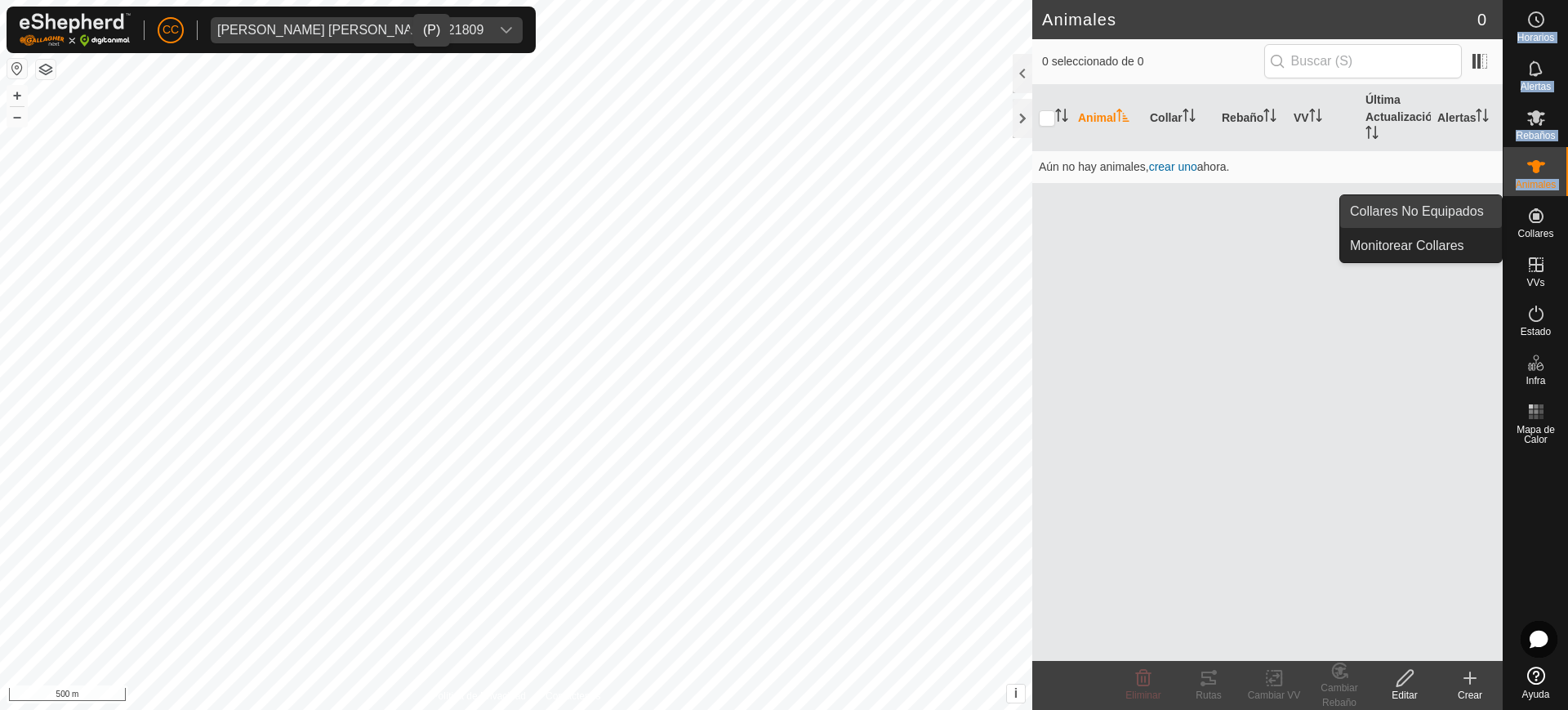
drag, startPoint x: 1536, startPoint y: 209, endPoint x: 1484, endPoint y: 204, distance: 52.2
click at [1503, 204] on es-menu-bar "Horarios Alertas Rebaños Animales Collares VVs Estado Infra Mapa de Calor Ayuda…" at bounding box center [1535, 355] width 65 height 710
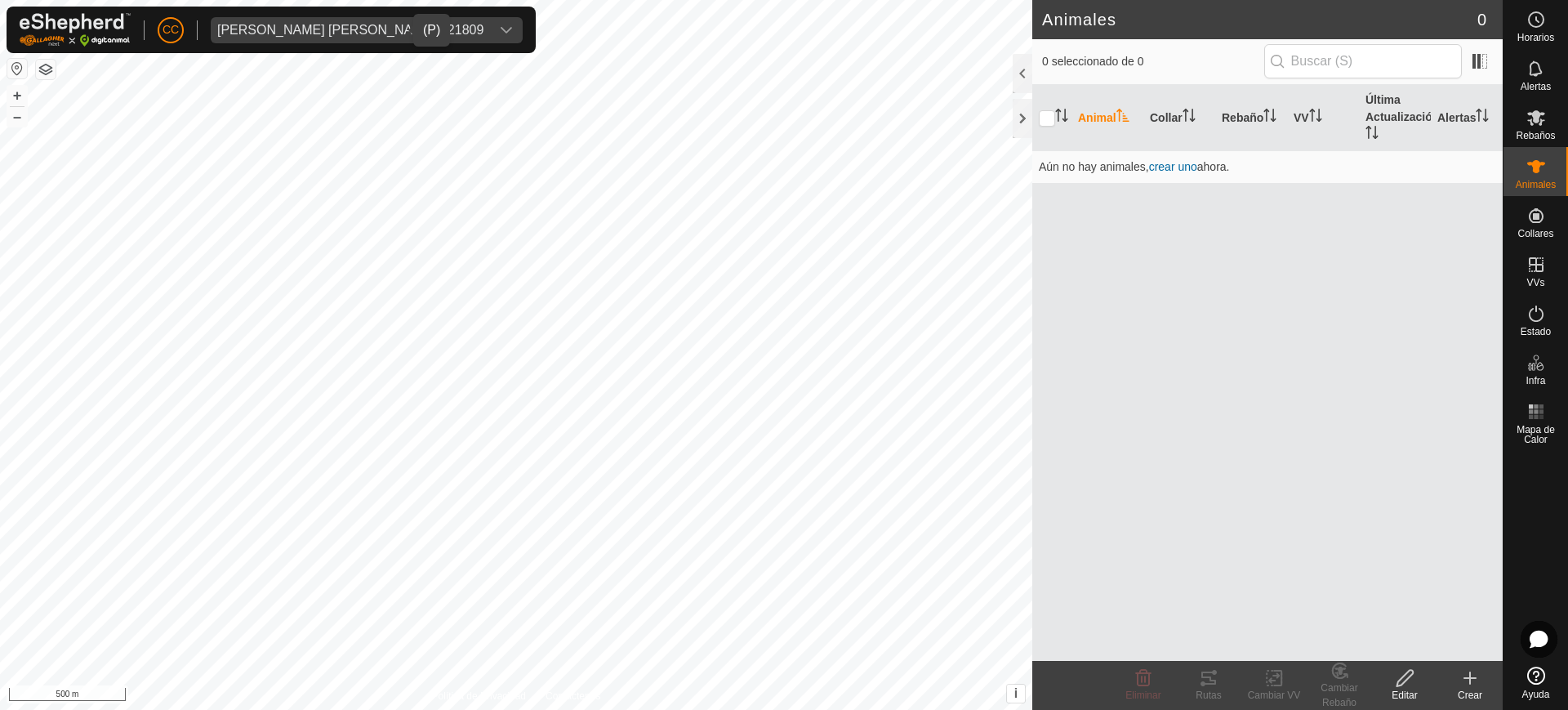
click at [1484, 204] on div "Animal Collar Rebaño VV Última Actualización Alertas Aún no hay animales, crear…" at bounding box center [1267, 372] width 471 height 575
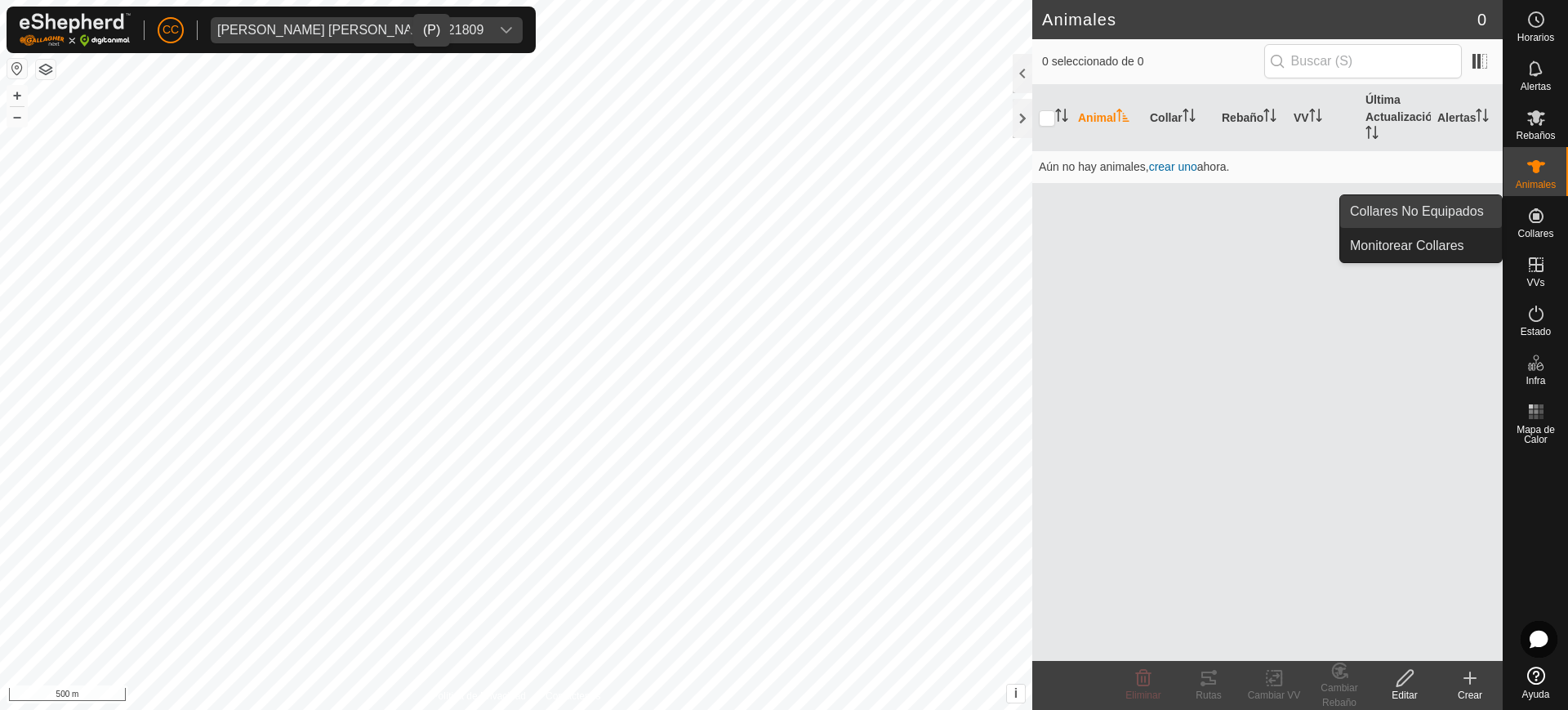
click at [1461, 211] on link "Collares No Equipados" at bounding box center [1421, 211] width 162 height 33
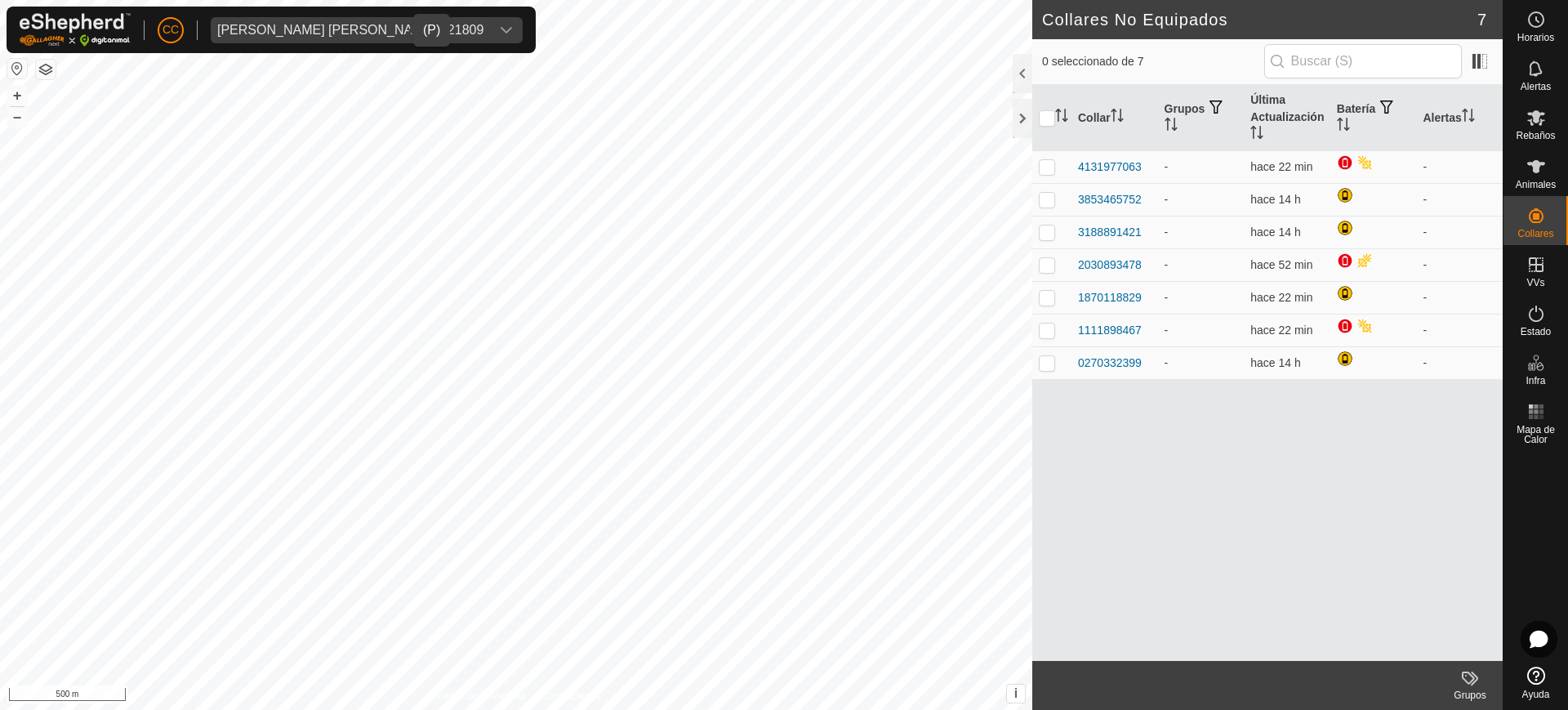
click at [317, 25] on div "[PERSON_NAME] [PERSON_NAME] - 21809" at bounding box center [350, 30] width 267 height 13
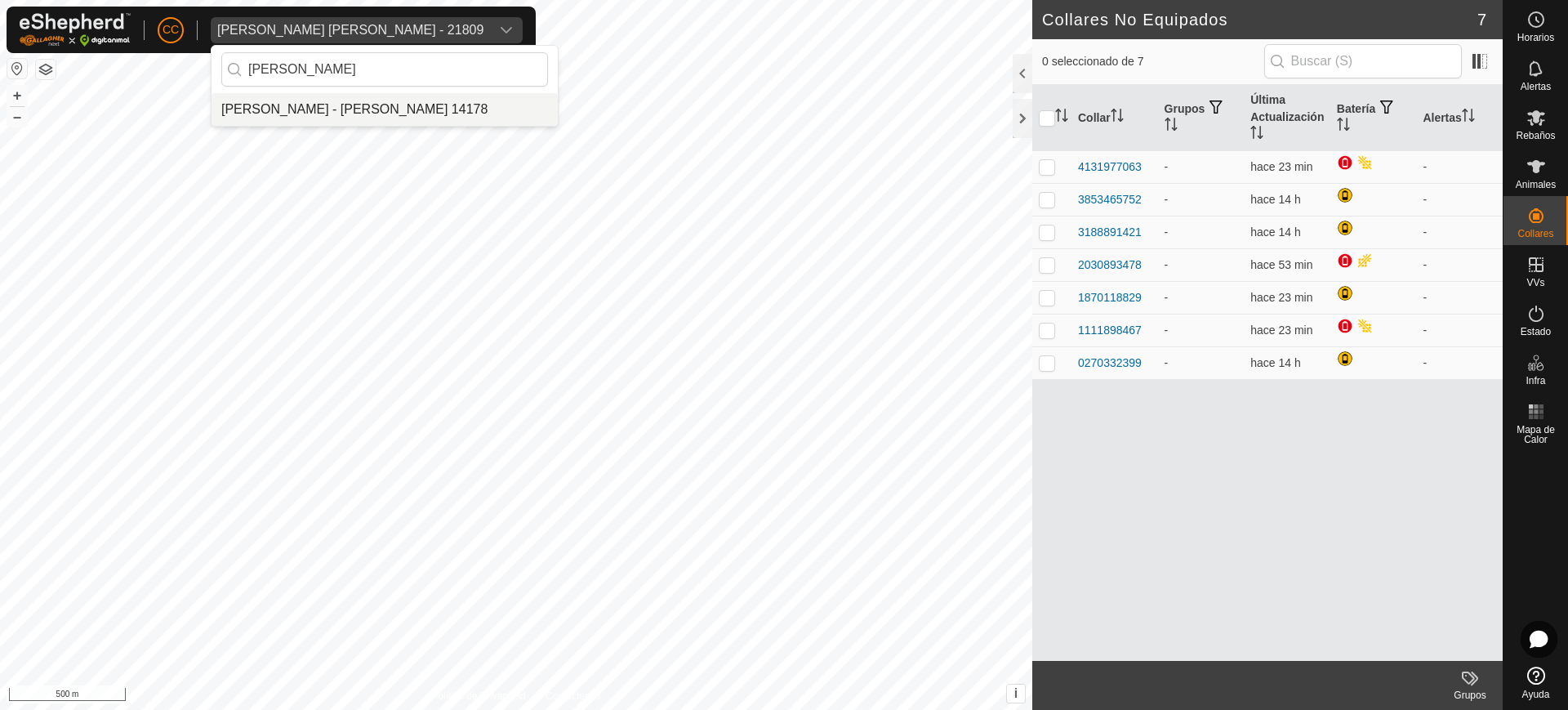
type input "[PERSON_NAME]"
click at [344, 108] on li "[PERSON_NAME] - [PERSON_NAME] 14178" at bounding box center [385, 109] width 346 height 33
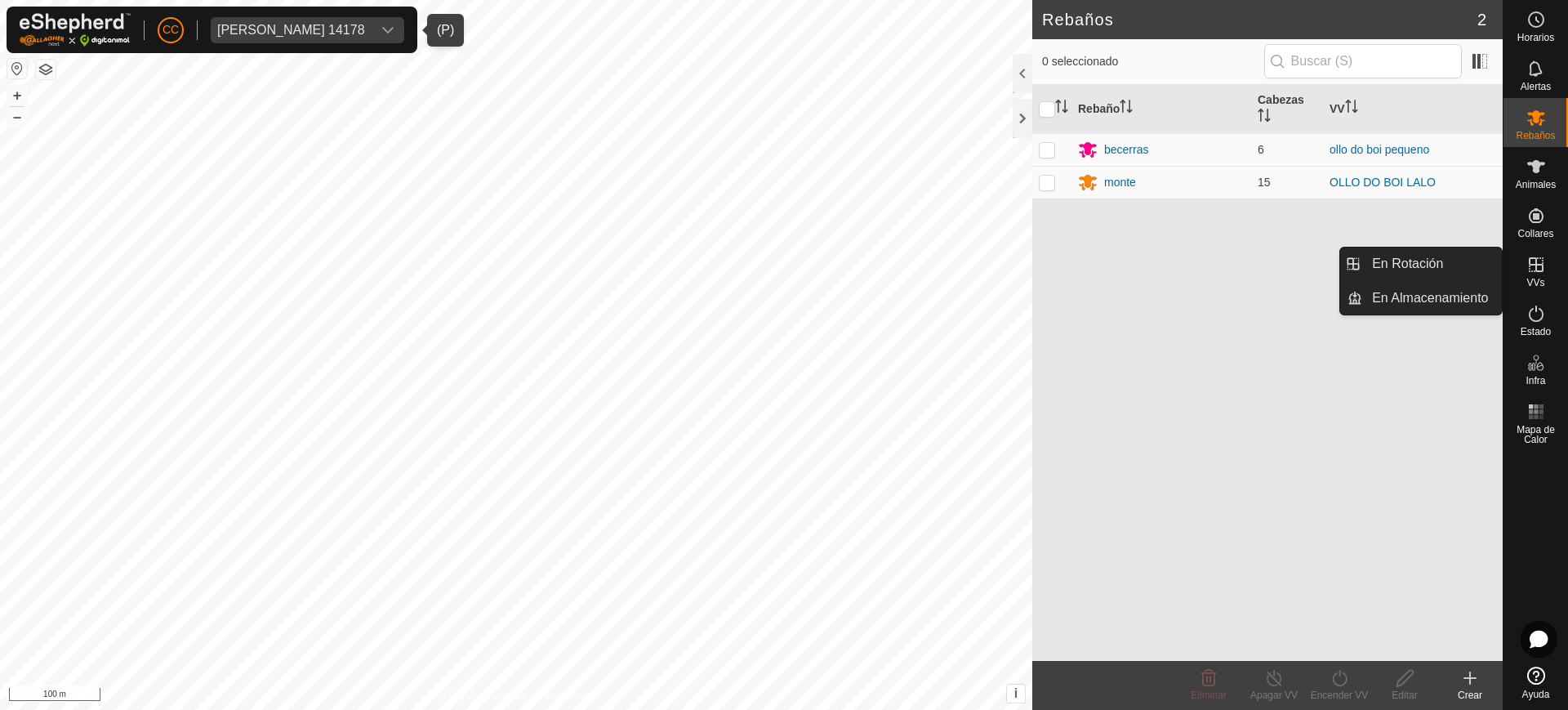
click at [1539, 262] on icon at bounding box center [1536, 264] width 20 height 20
click at [1471, 256] on link "En Rotación" at bounding box center [1431, 264] width 139 height 33
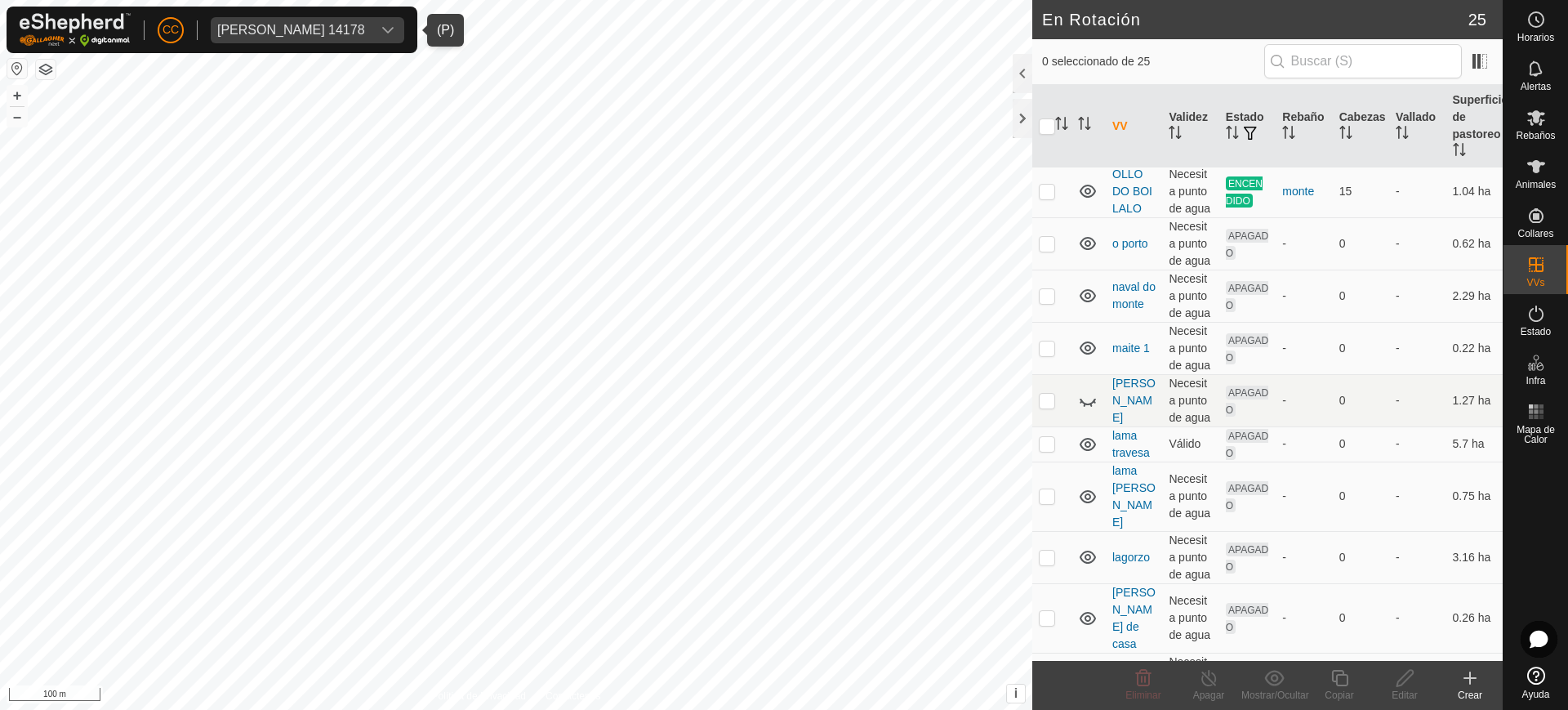
scroll to position [682, 0]
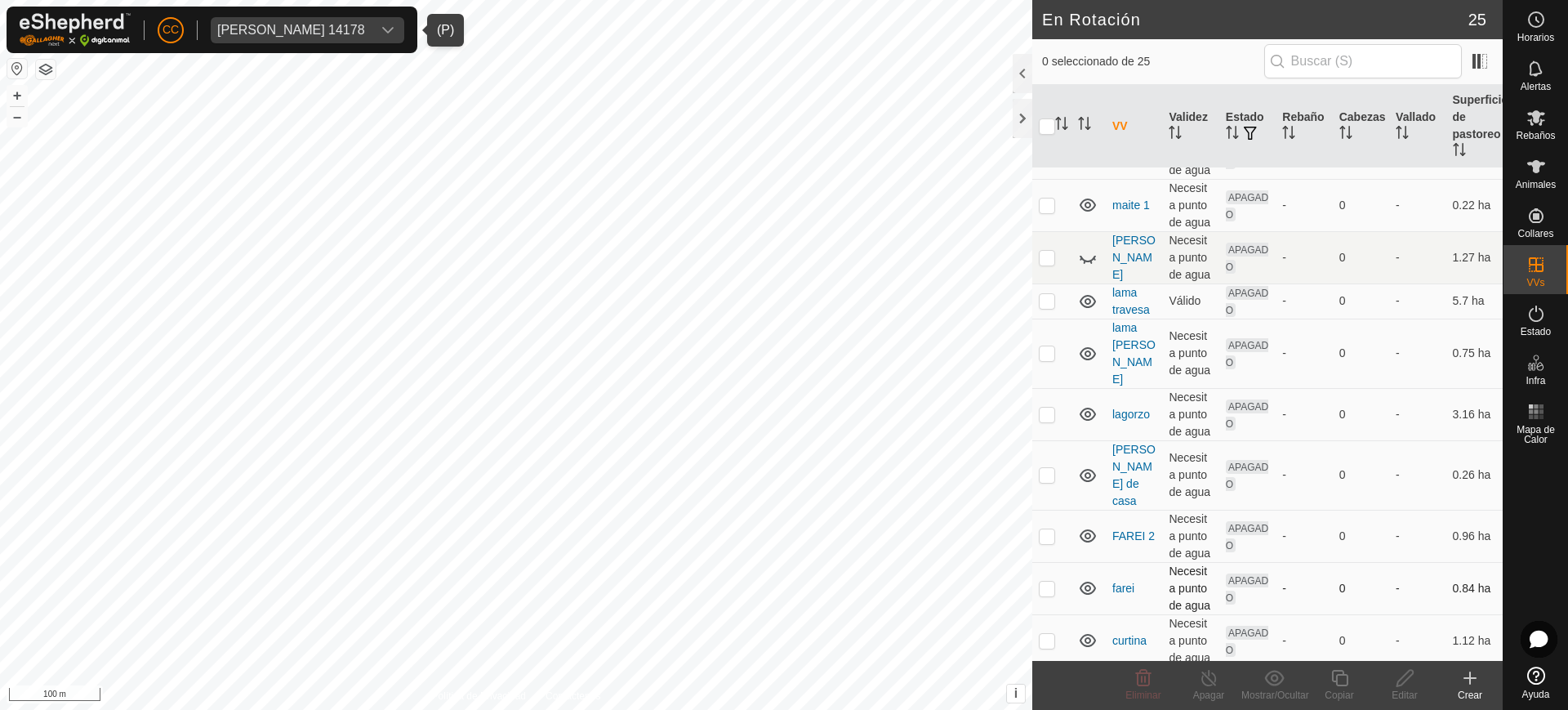
click at [1049, 582] on p-checkbox at bounding box center [1046, 588] width 16 height 13
checkbox input "false"
click at [1529, 315] on icon at bounding box center [1536, 313] width 15 height 16
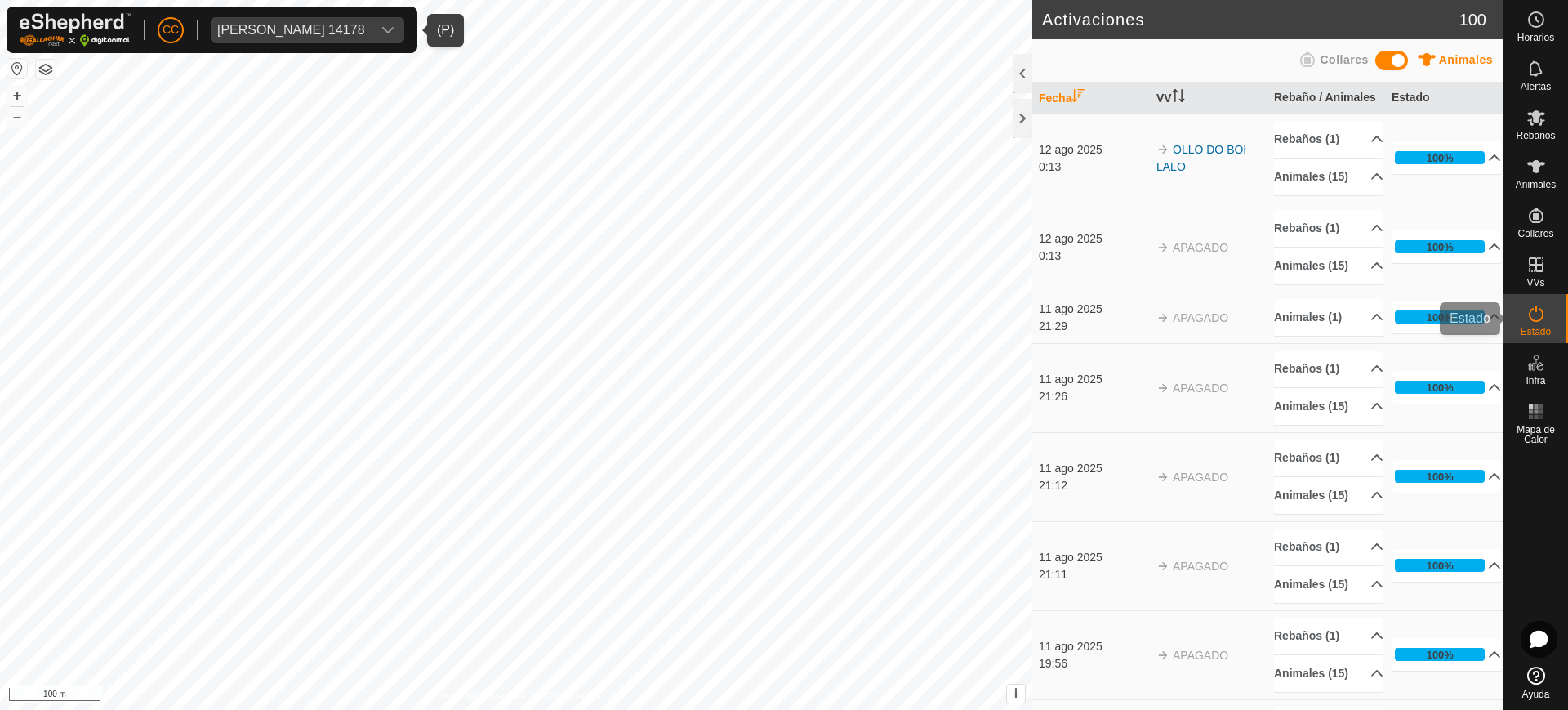
click at [1529, 315] on icon at bounding box center [1536, 313] width 15 height 16
click at [1098, 265] on div "0:13" at bounding box center [1093, 256] width 109 height 17
click at [1222, 276] on td "APAGADO" at bounding box center [1209, 247] width 118 height 89
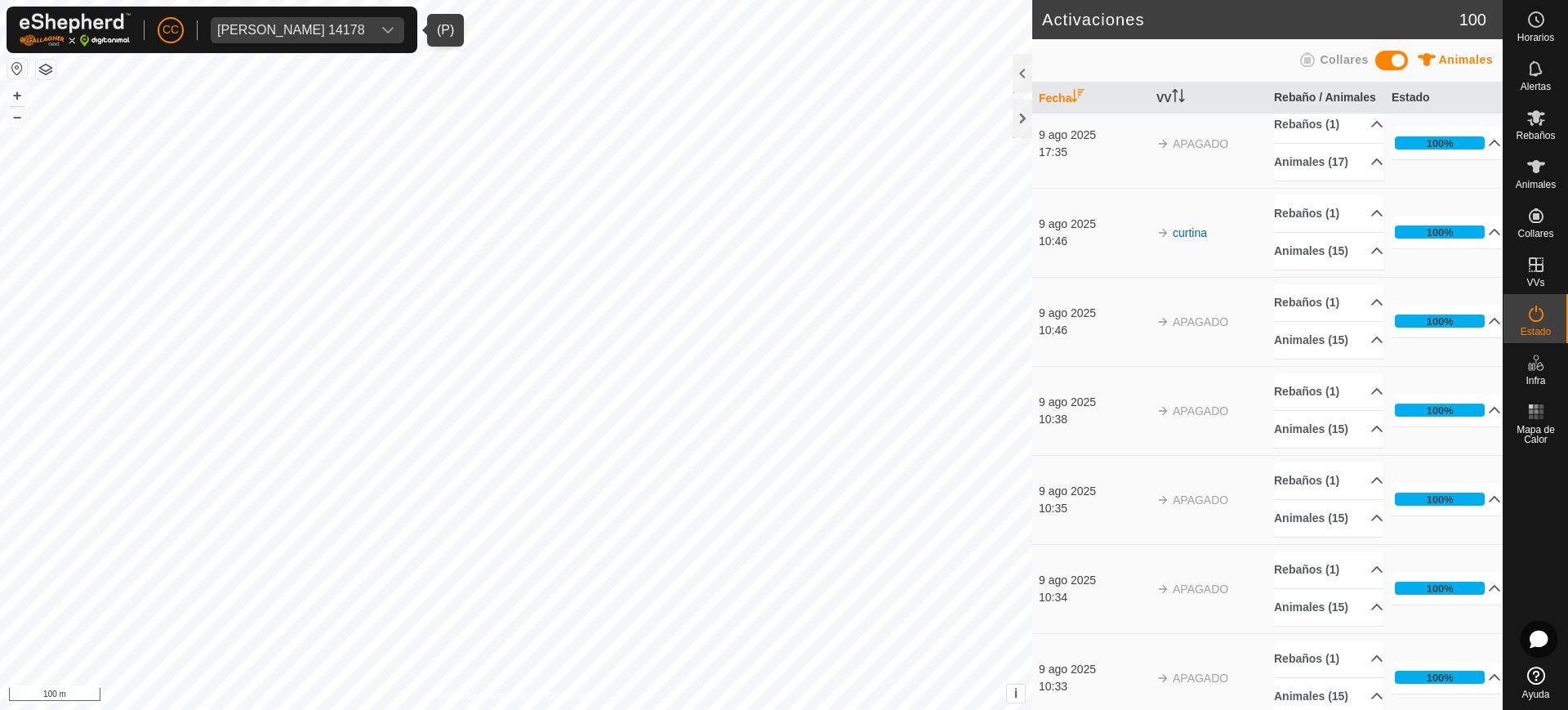
scroll to position [2759, 0]
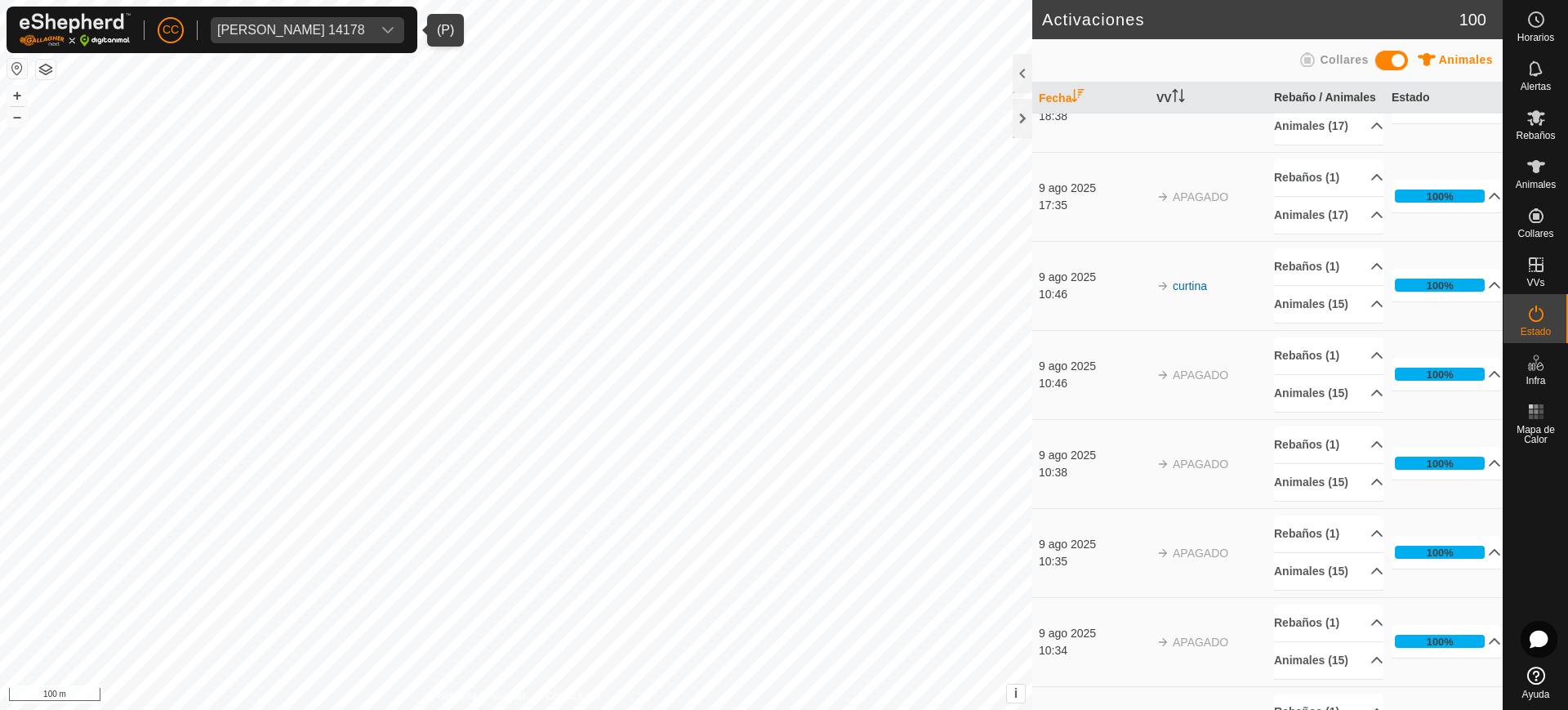
click at [1341, 55] on p-accordion-header "Animales (17)" at bounding box center [1328, 36] width 109 height 36
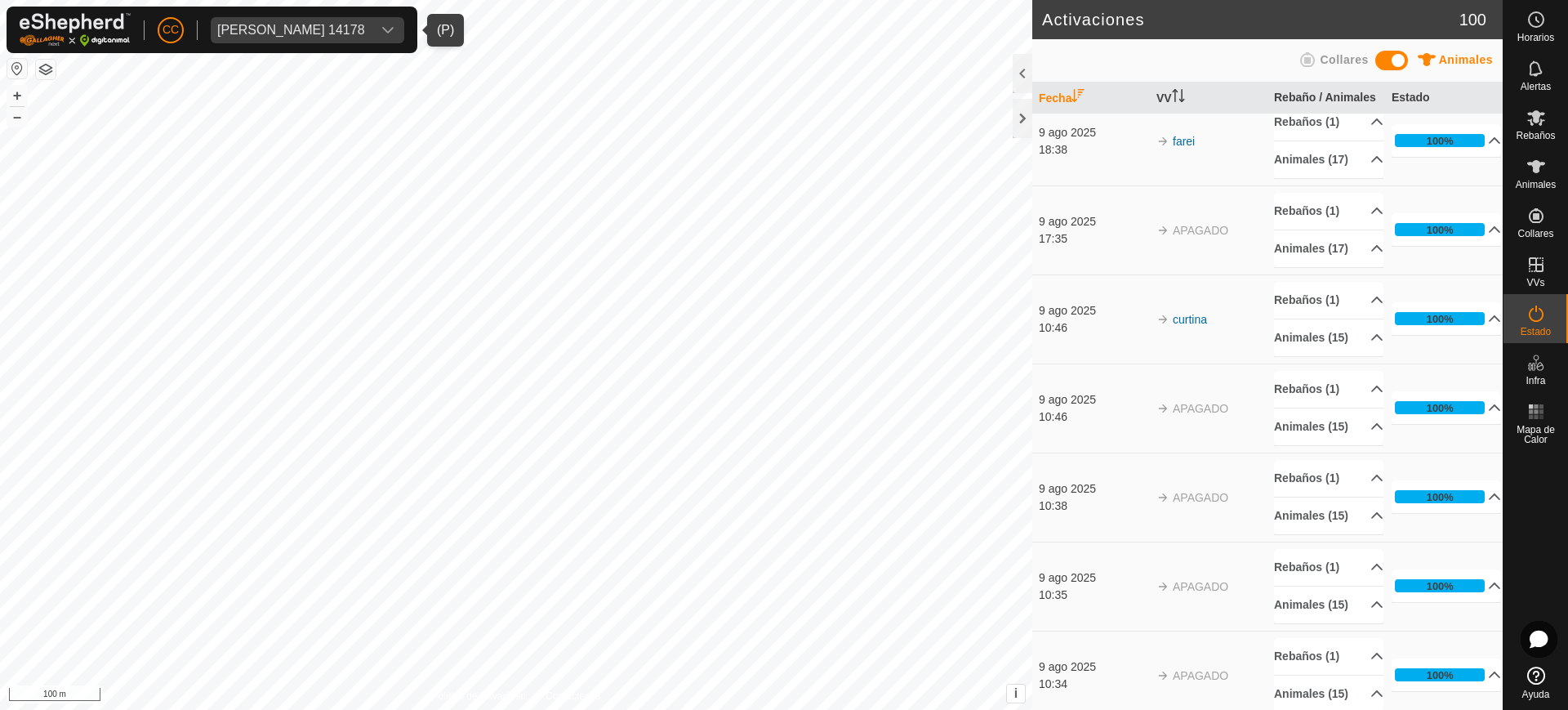
scroll to position [3405, 0]
click at [348, 29] on div "[PERSON_NAME] 14178" at bounding box center [291, 30] width 148 height 13
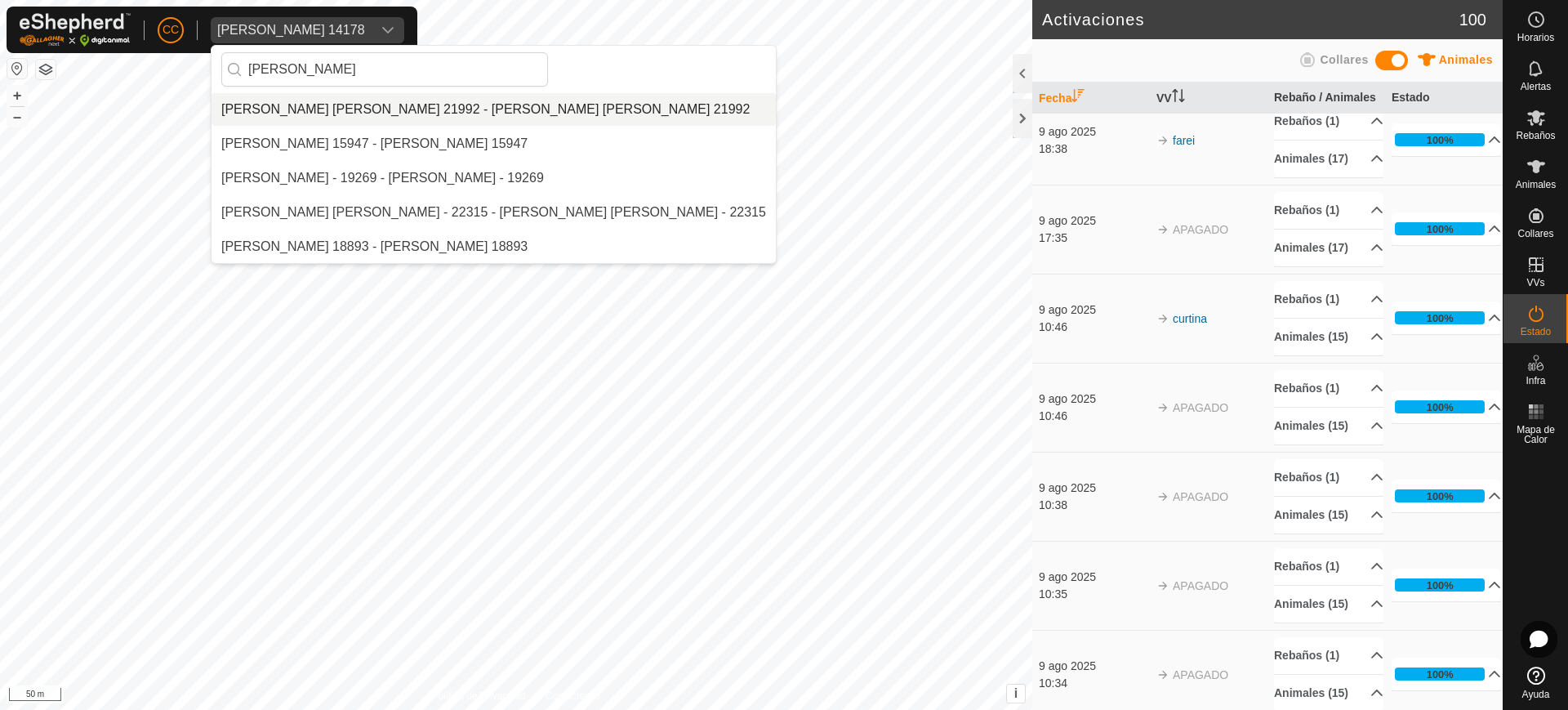
type input "[PERSON_NAME]"
click at [390, 106] on li "[PERSON_NAME] [PERSON_NAME] 21992 - [PERSON_NAME] [PERSON_NAME] 21992" at bounding box center [493, 109] width 564 height 33
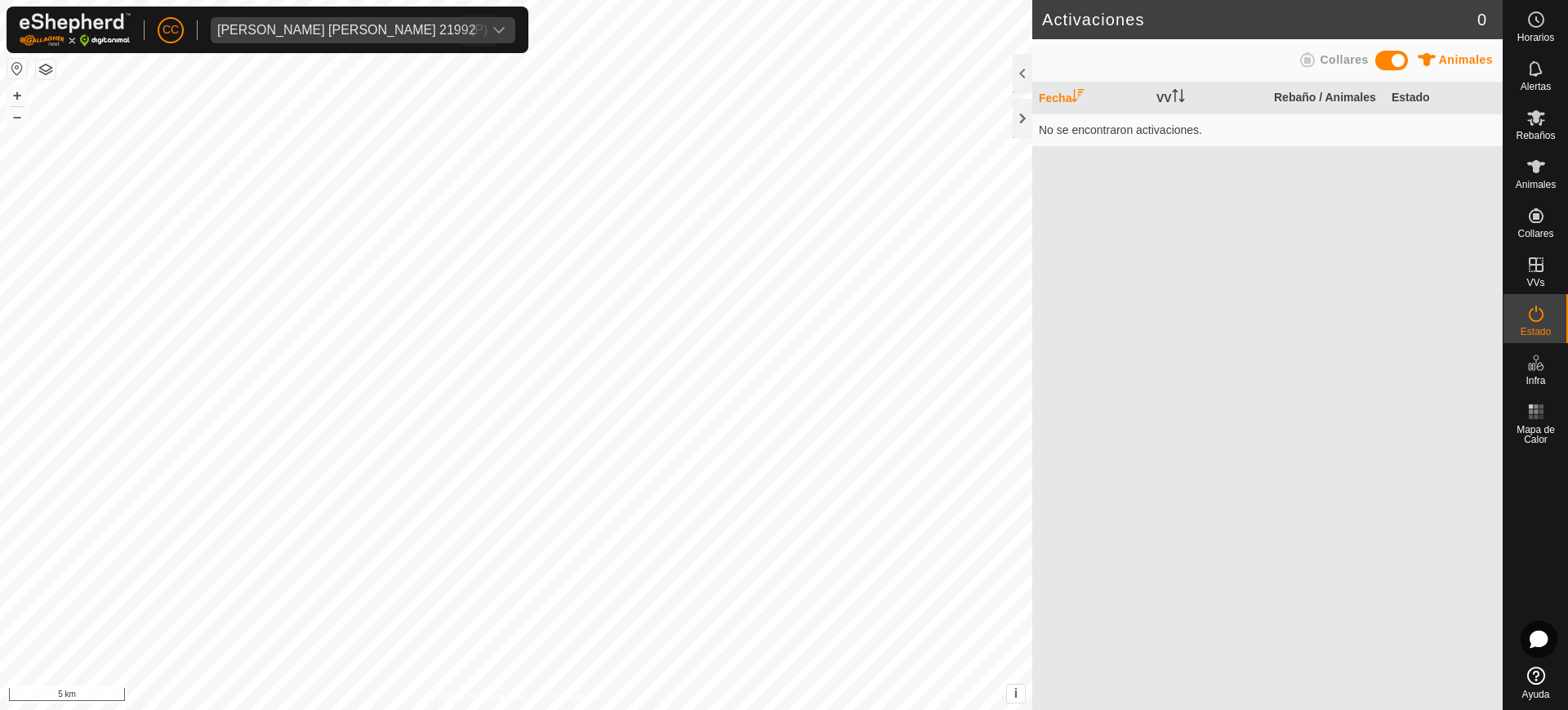
scroll to position [0, 0]
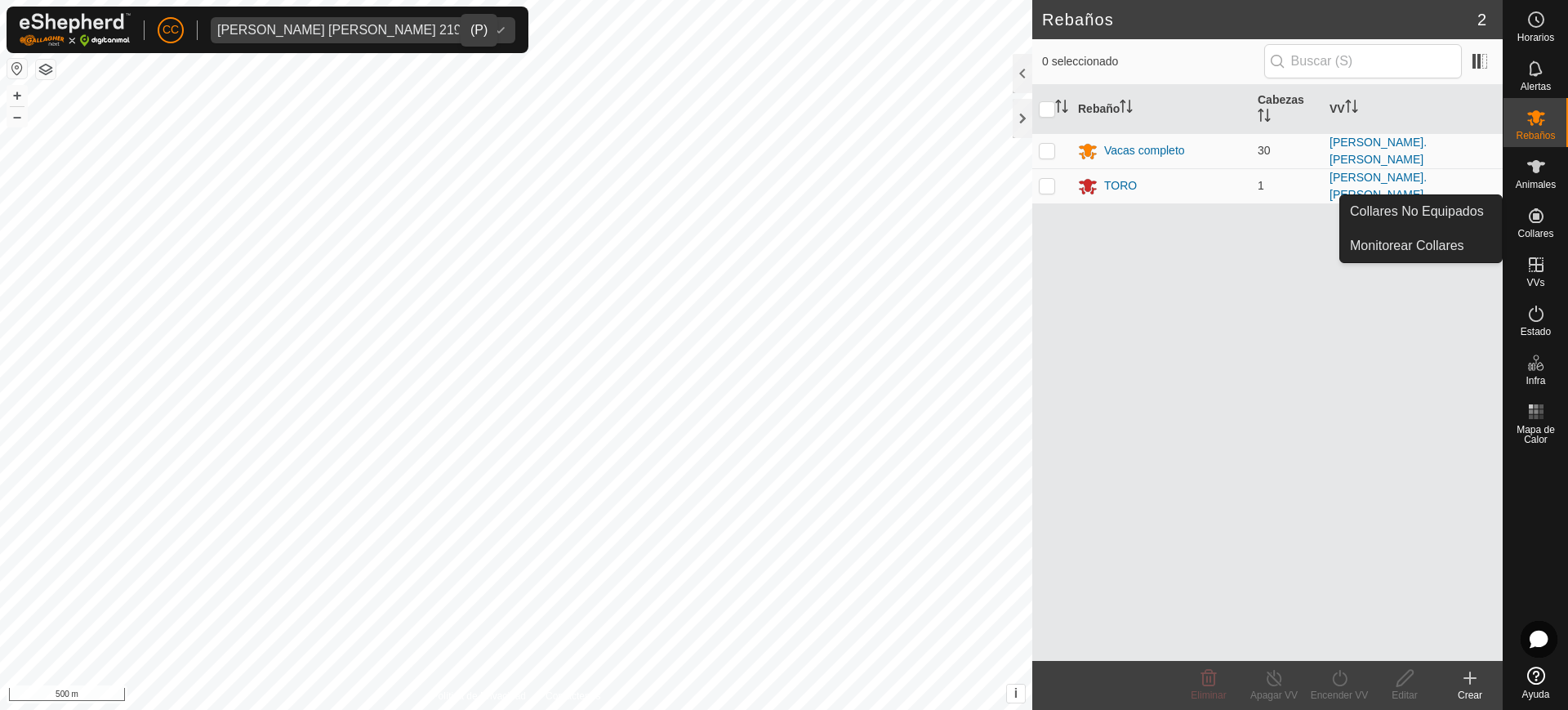
click at [1541, 223] on icon at bounding box center [1536, 215] width 20 height 20
click at [1474, 196] on link "Collares No Equipados" at bounding box center [1421, 211] width 162 height 33
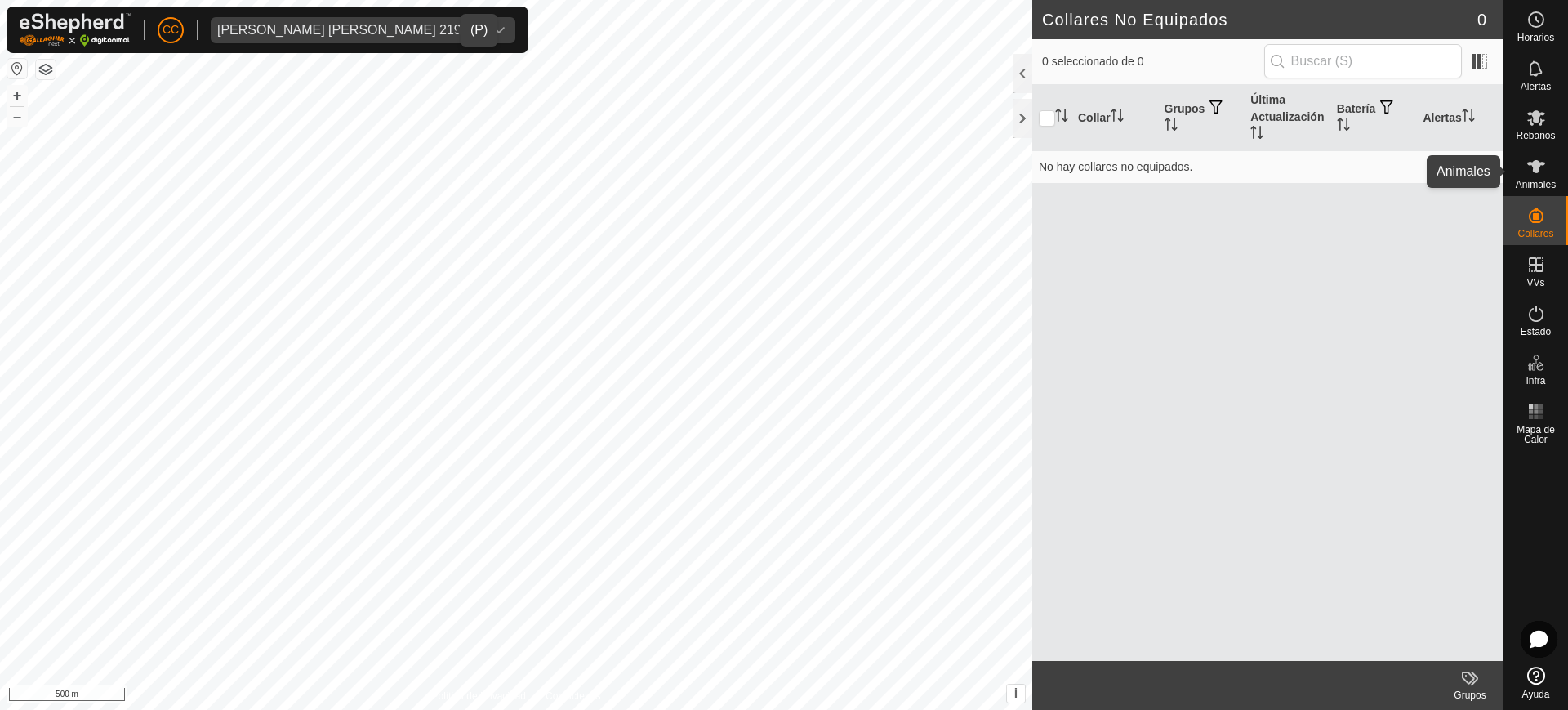
click at [1533, 184] on span "Animales" at bounding box center [1535, 184] width 40 height 9
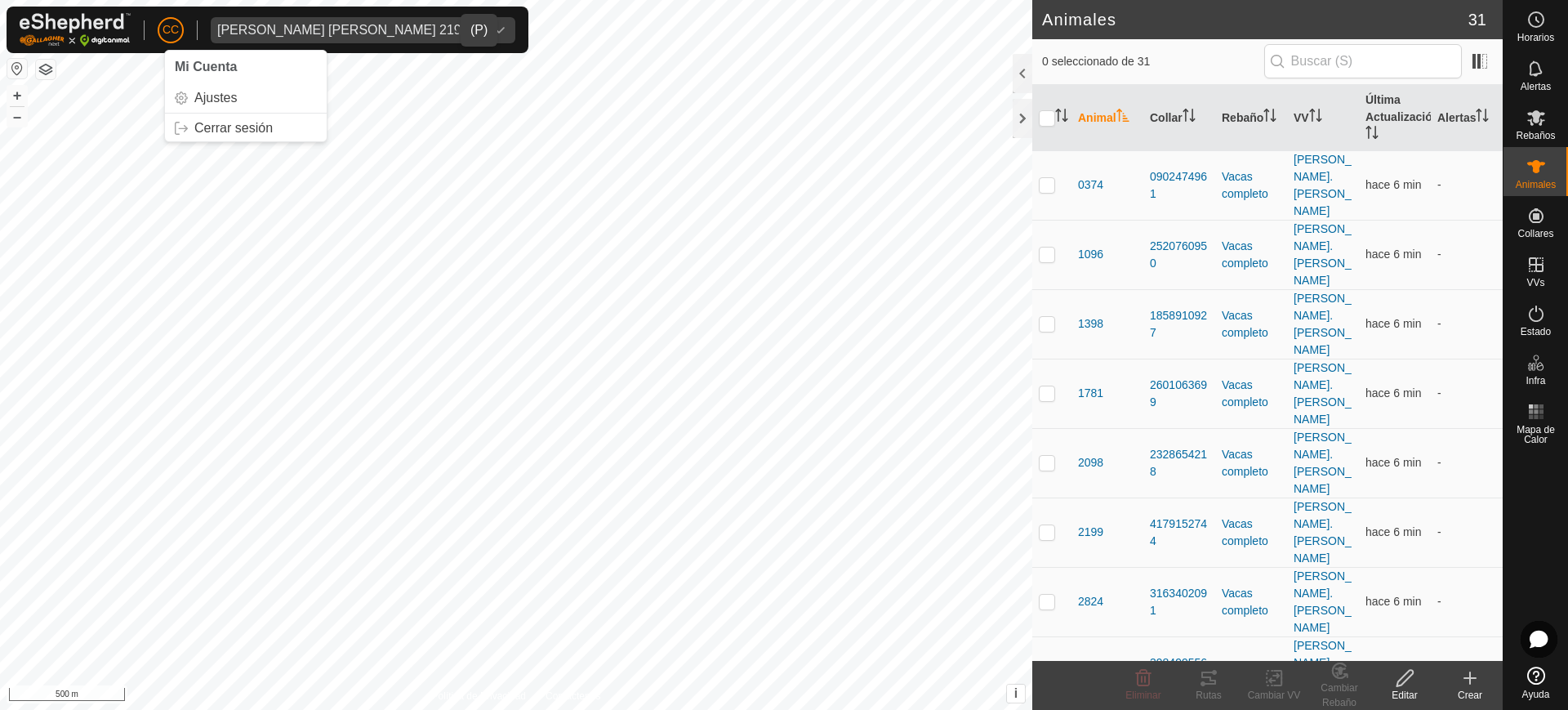
click at [18, 63] on button "button" at bounding box center [17, 68] width 20 height 20
click at [16, 77] on button "button" at bounding box center [17, 68] width 20 height 20
click at [1367, 114] on th "Última Actualización" at bounding box center [1395, 118] width 72 height 66
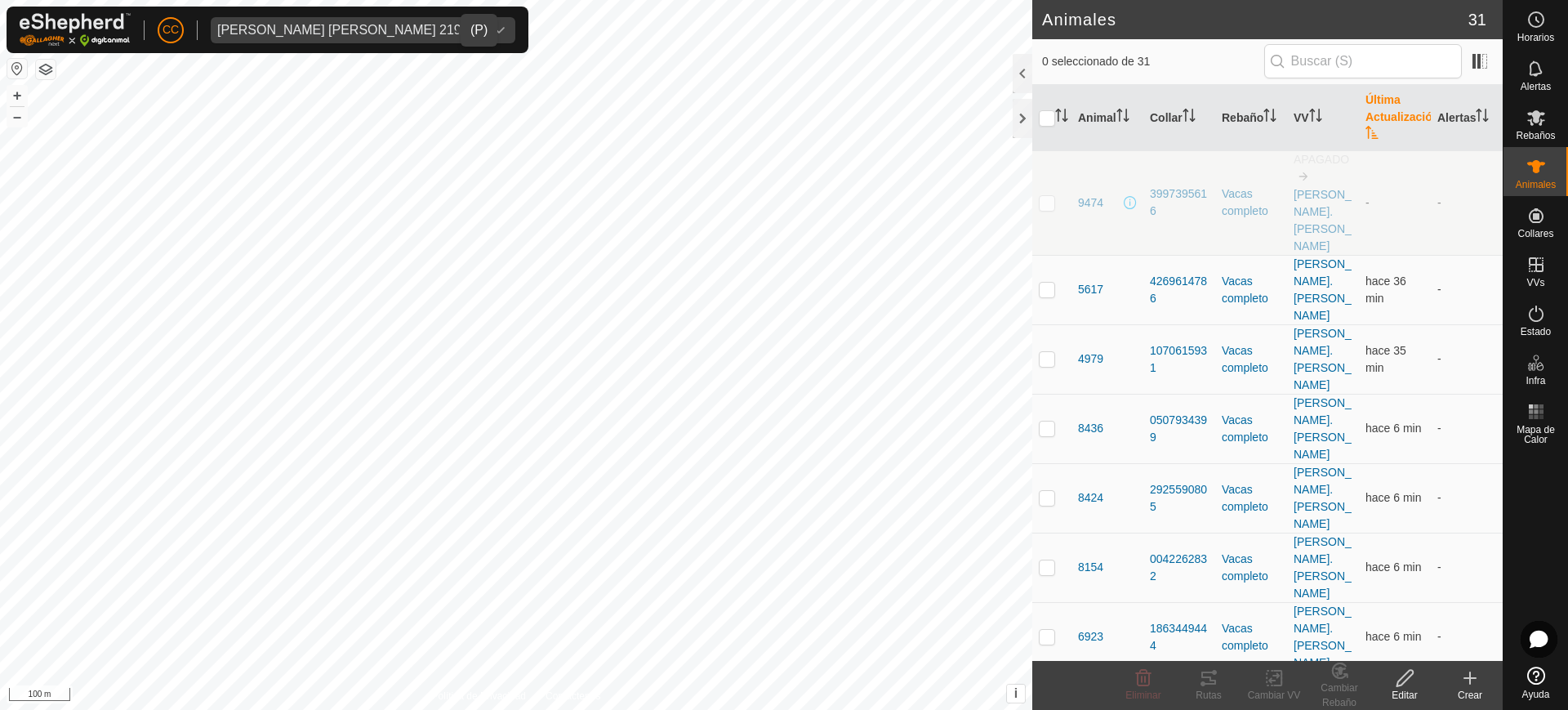
click at [1036, 181] on td at bounding box center [1052, 203] width 39 height 105
click at [1041, 196] on p-checkbox at bounding box center [1046, 203] width 16 height 13
click at [1047, 196] on p-checkbox at bounding box center [1046, 203] width 16 height 13
checkbox input "false"
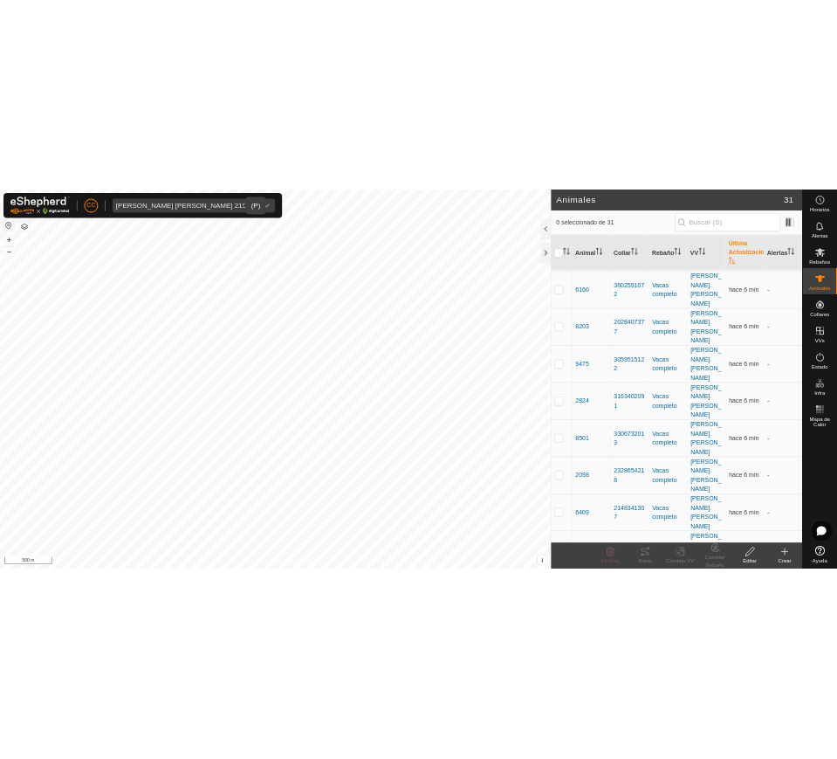
scroll to position [547, 0]
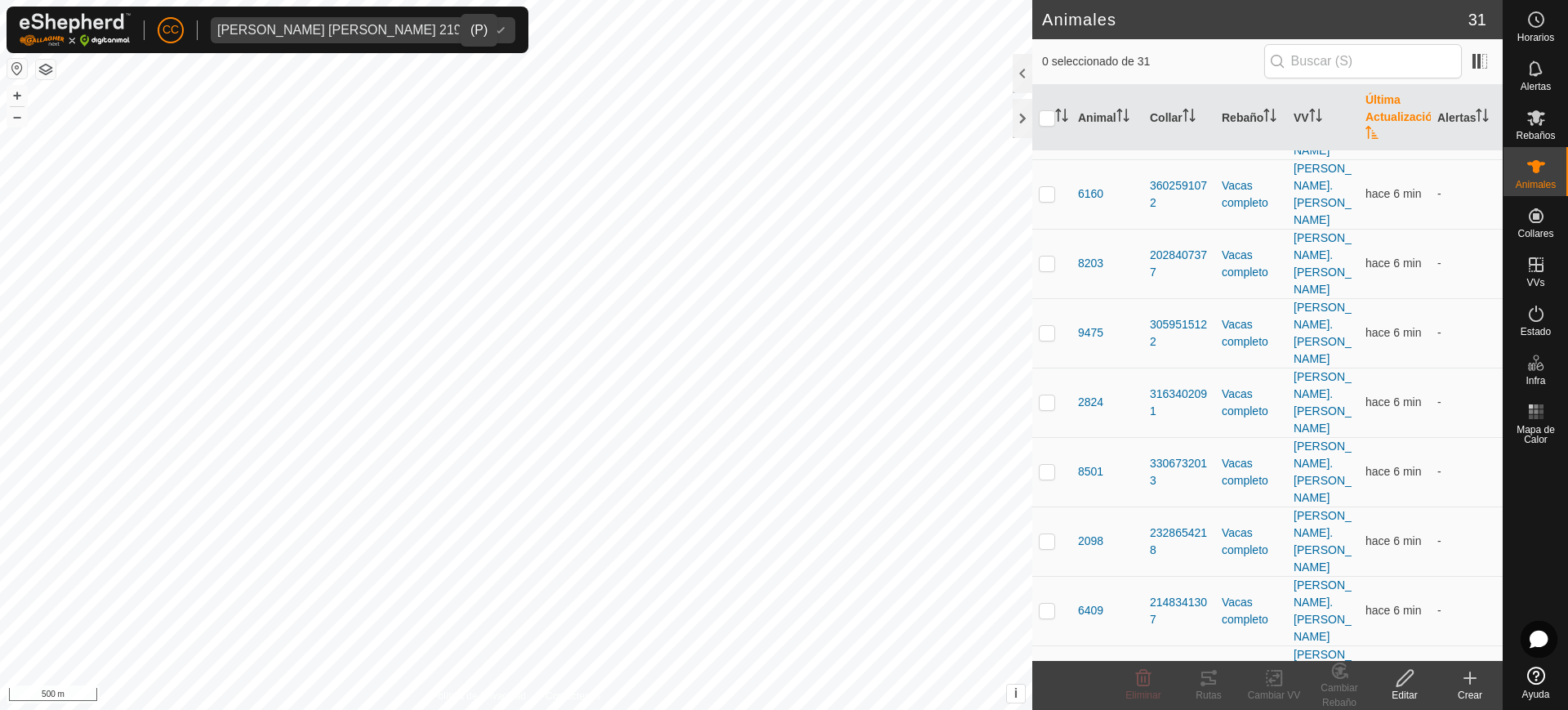
checkbox input "true"
click at [1554, 67] on div "Alertas" at bounding box center [1535, 73] width 65 height 49
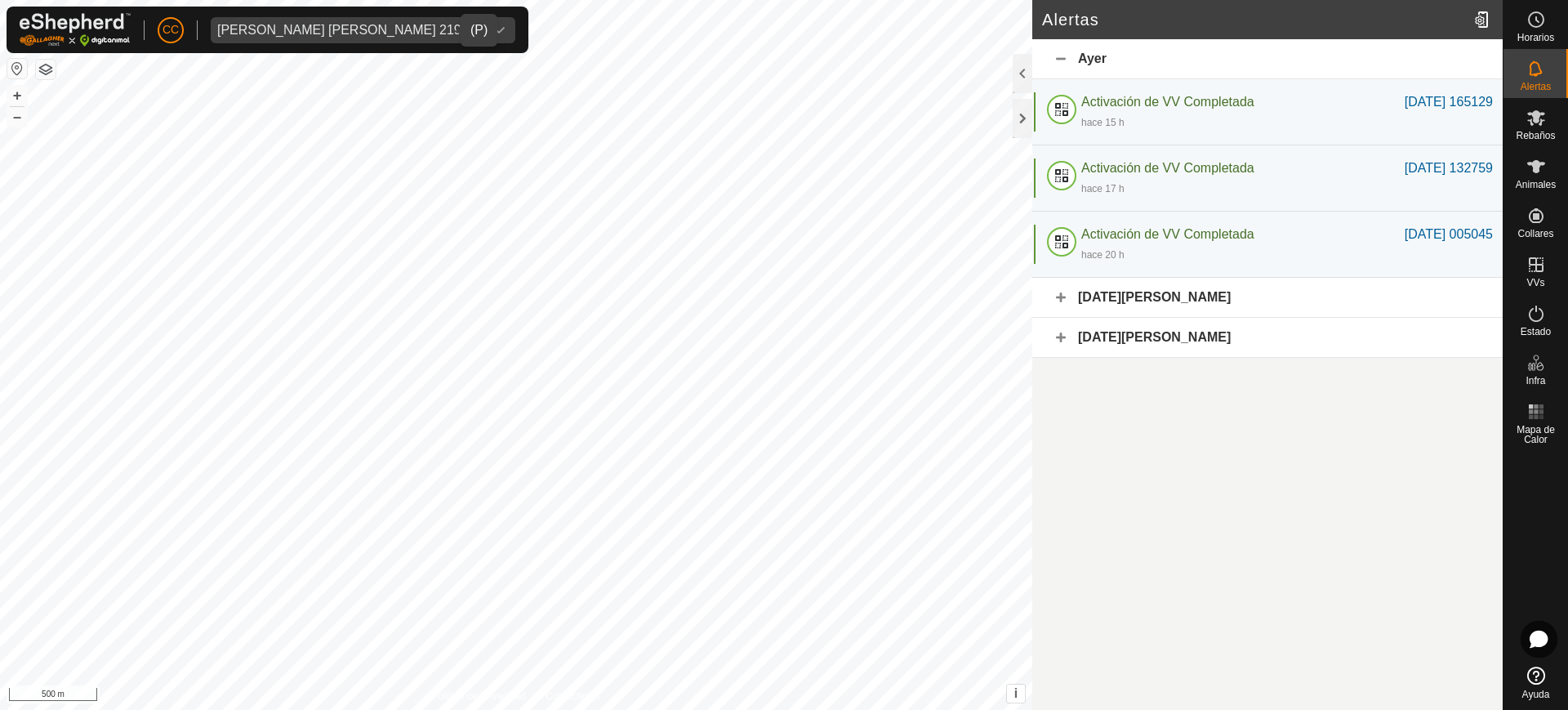
click at [1307, 299] on div "[DATE][PERSON_NAME]" at bounding box center [1267, 297] width 471 height 40
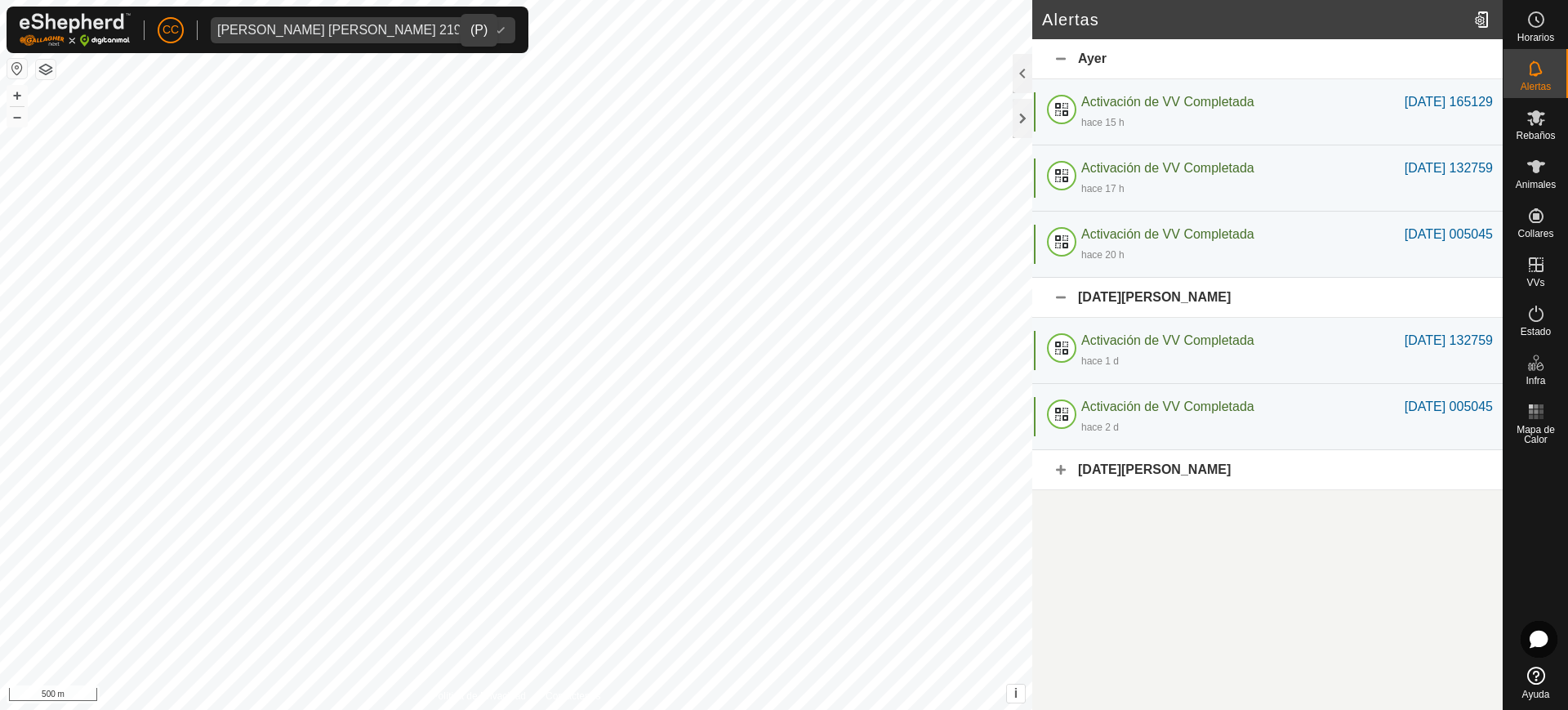
click at [1264, 465] on div "[DATE][PERSON_NAME]" at bounding box center [1267, 470] width 471 height 40
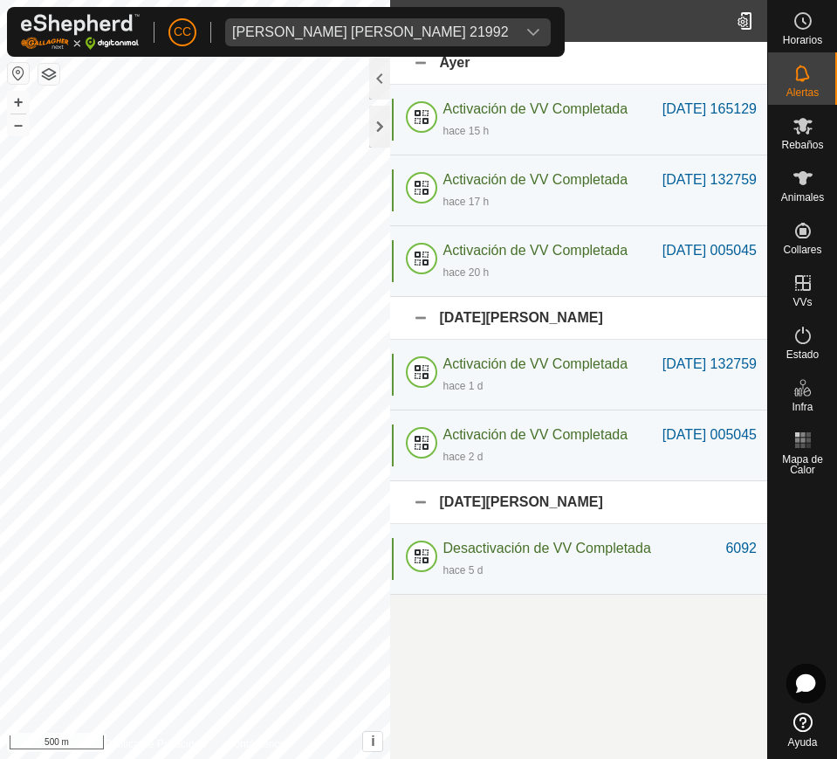
click at [273, 32] on div "[PERSON_NAME] [PERSON_NAME] 21992" at bounding box center [370, 32] width 277 height 14
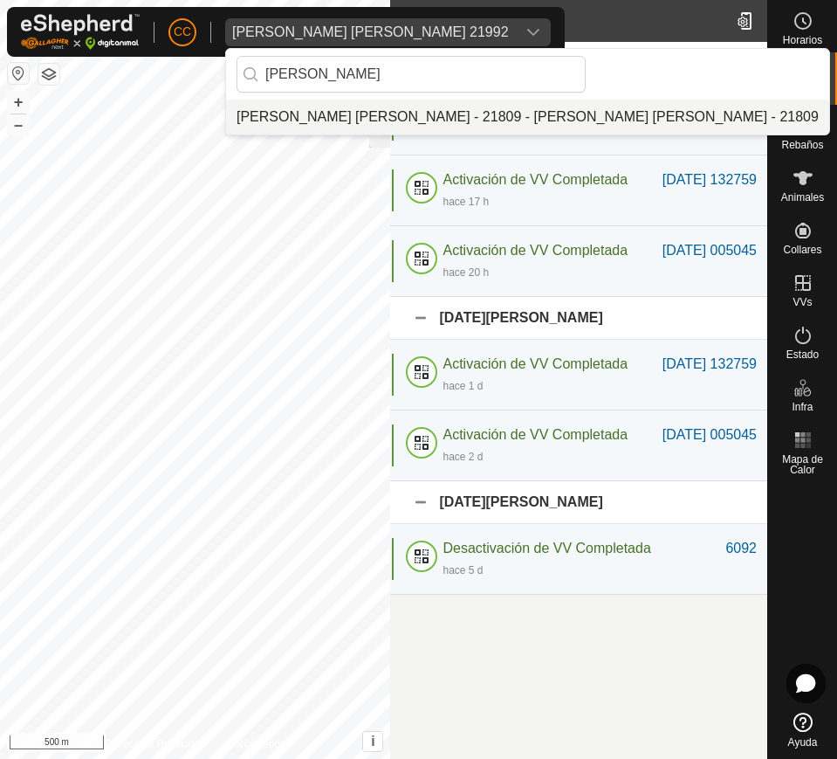
type input "[PERSON_NAME]"
click at [340, 120] on li "[PERSON_NAME] [PERSON_NAME] - 21809 - [PERSON_NAME] [PERSON_NAME] - 21809" at bounding box center [527, 117] width 603 height 35
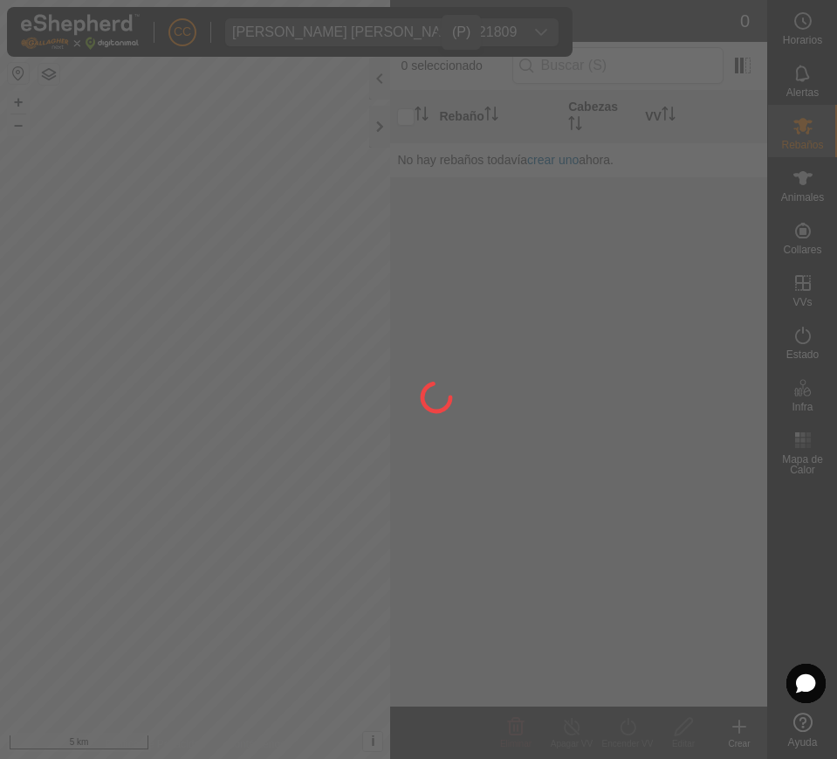
click at [830, 171] on div at bounding box center [418, 379] width 837 height 759
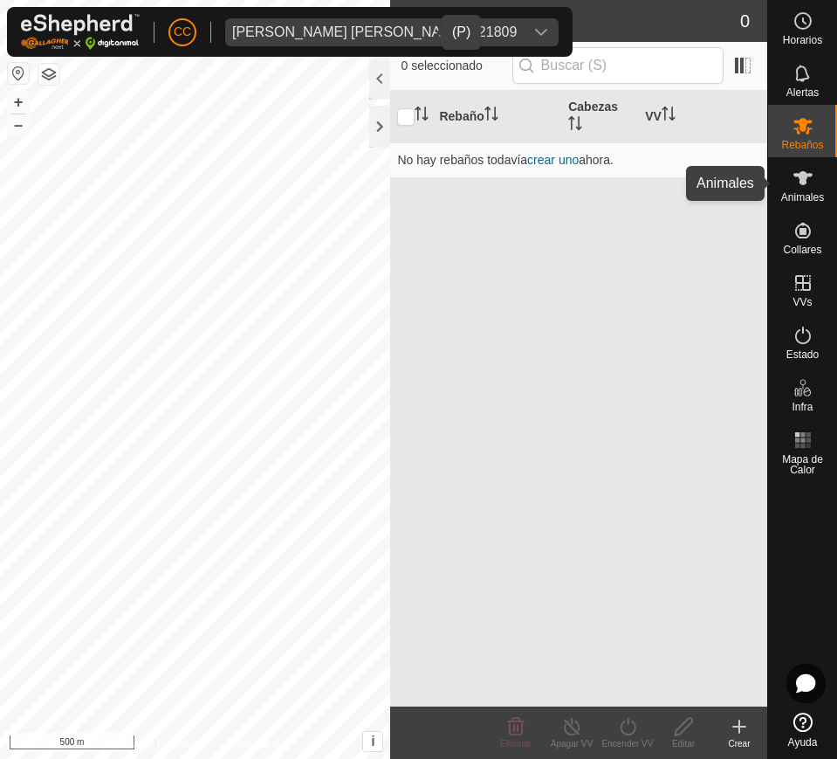
click at [811, 194] on span "Animales" at bounding box center [802, 197] width 43 height 10
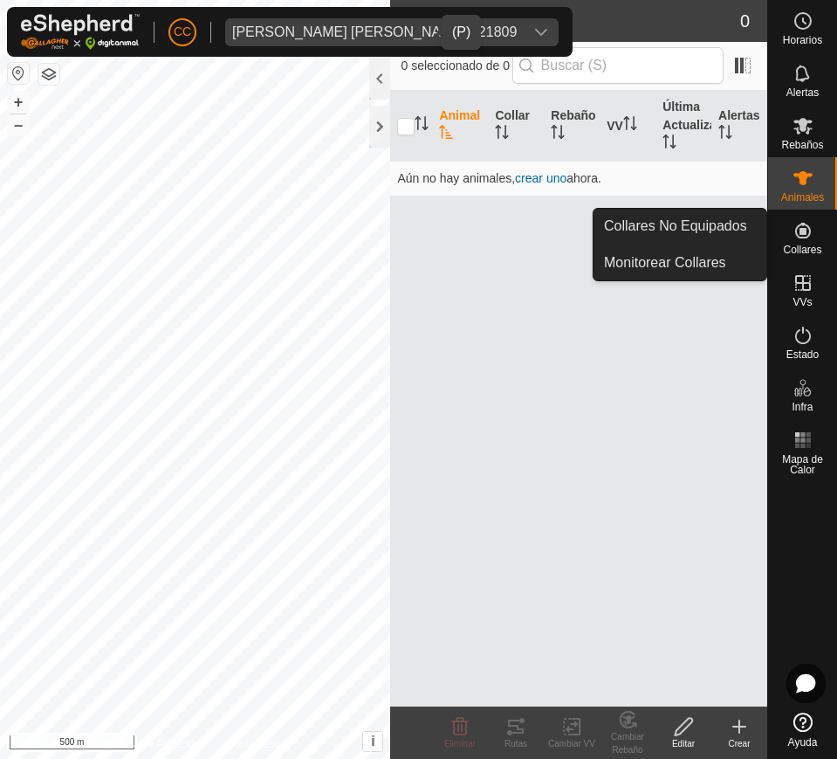
click at [801, 234] on icon at bounding box center [803, 231] width 16 height 16
click at [753, 221] on link "Collares No Equipados" at bounding box center [680, 226] width 173 height 35
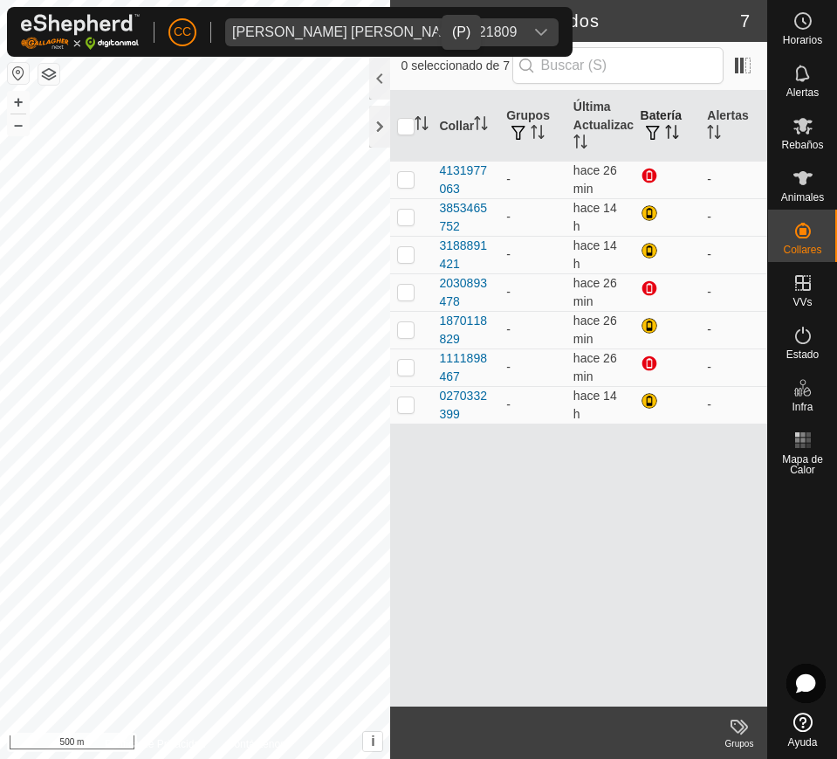
click at [675, 120] on th "Batería" at bounding box center [667, 126] width 67 height 71
